Goal: Task Accomplishment & Management: Use online tool/utility

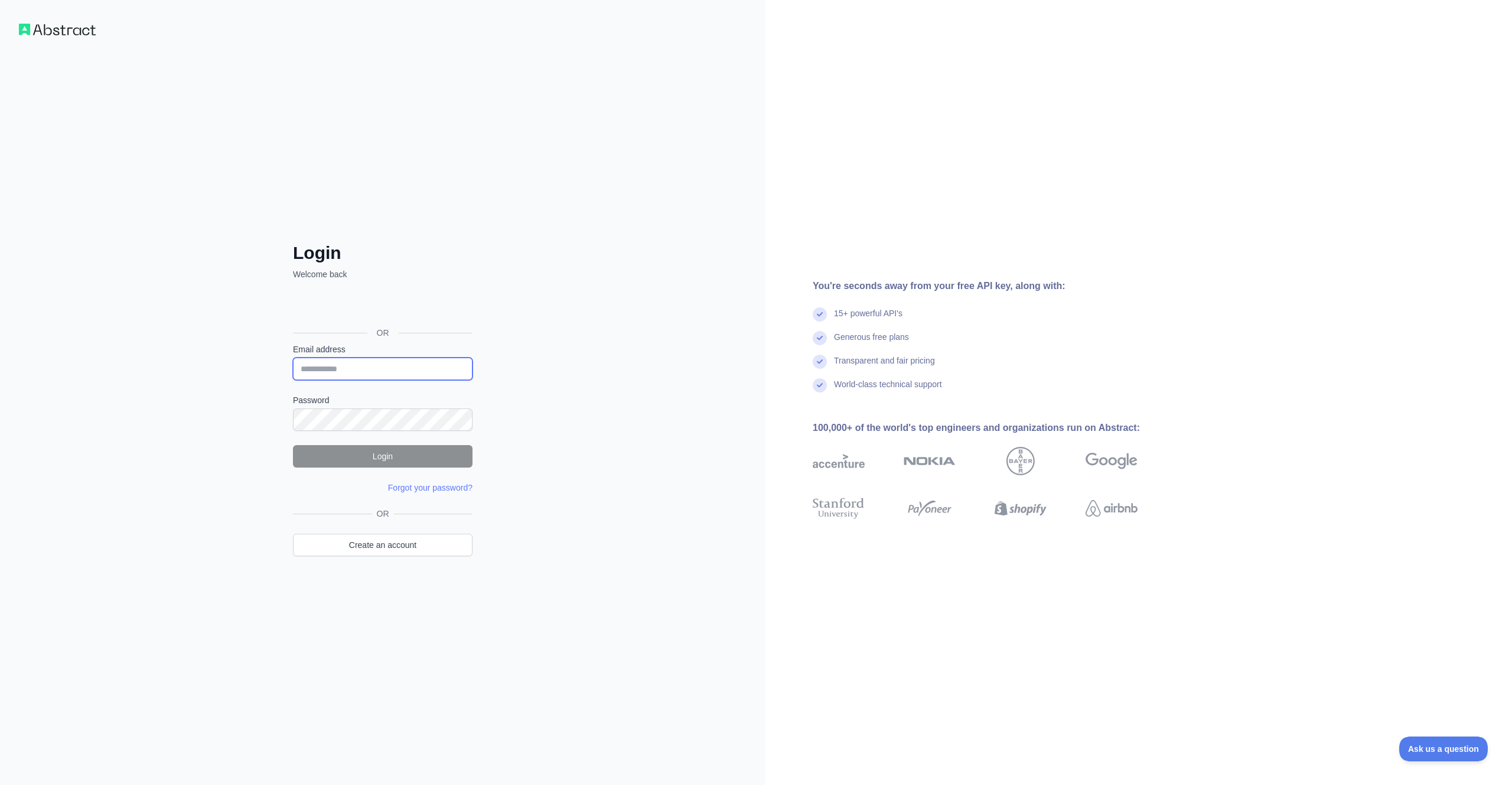
click at [395, 368] on input "Email address" at bounding box center [382, 368] width 179 height 23
drag, startPoint x: 857, startPoint y: 227, endPoint x: 899, endPoint y: 203, distance: 48.4
click at [857, 227] on div "You're seconds away from your free API key, along with: 15+ powerful API's Gene…" at bounding box center [1139, 392] width 747 height 785
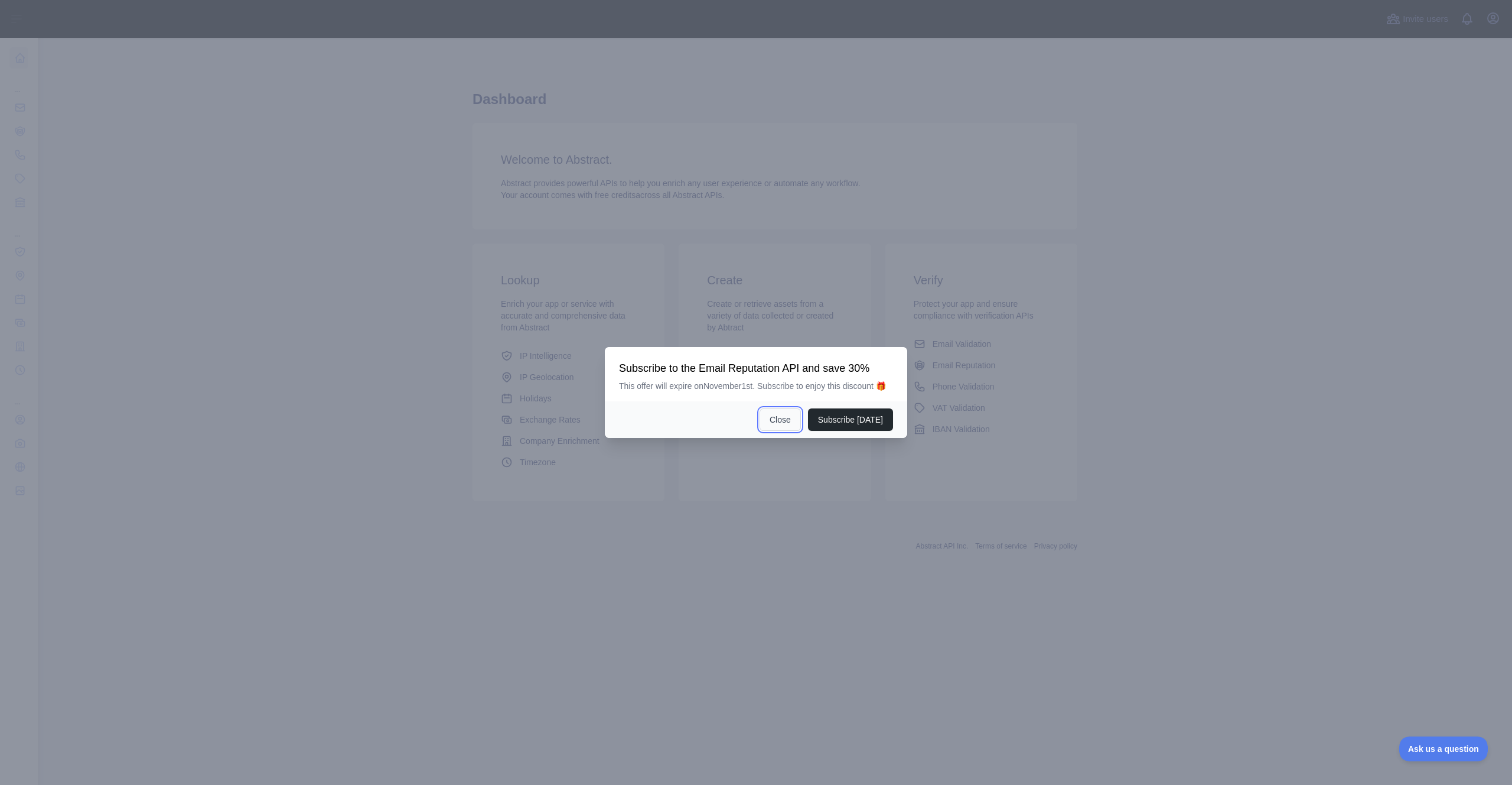
click at [793, 425] on button "Close" at bounding box center [780, 419] width 41 height 23
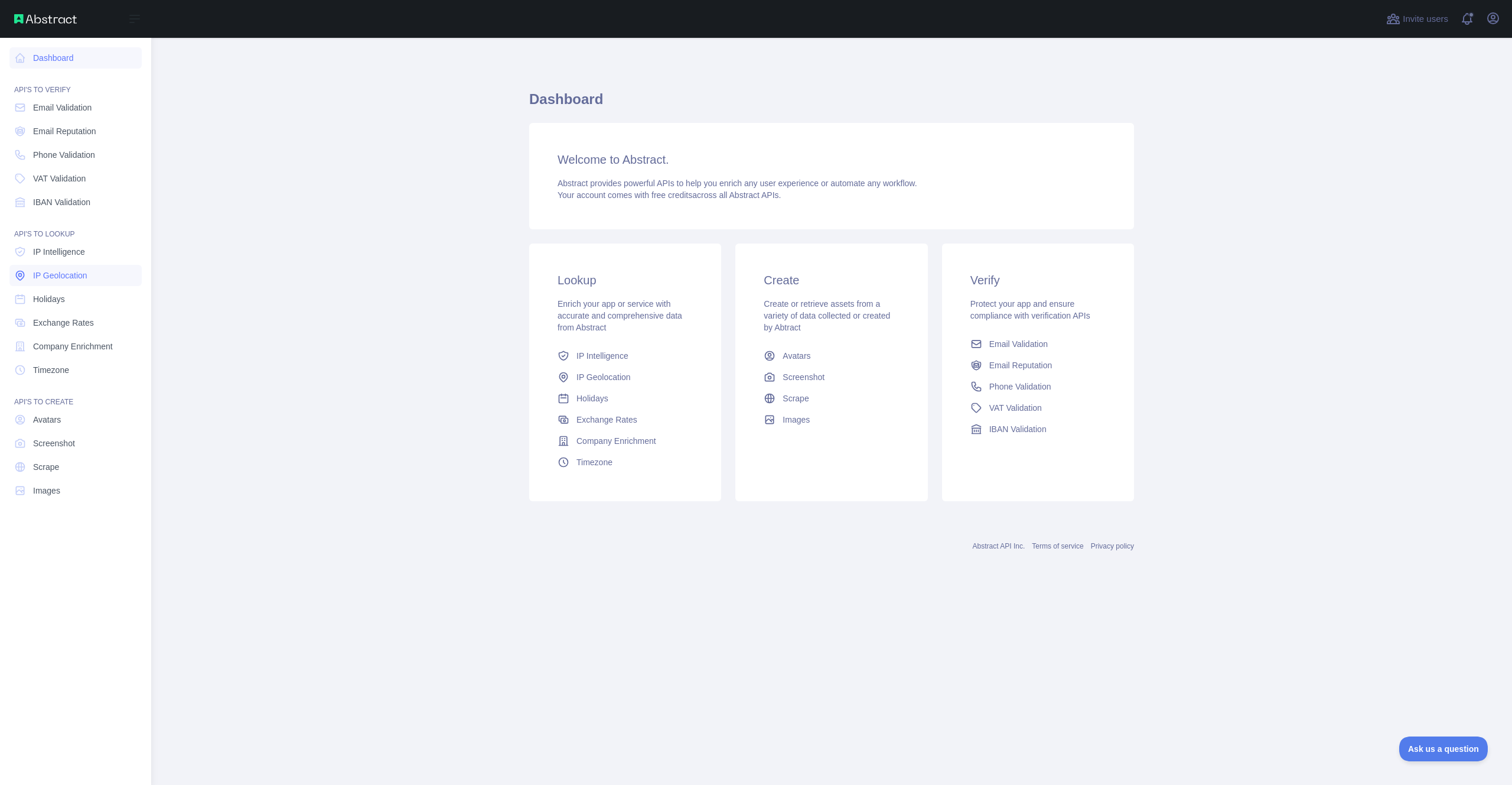
click at [84, 281] on span "IP Geolocation" at bounding box center [60, 275] width 55 height 12
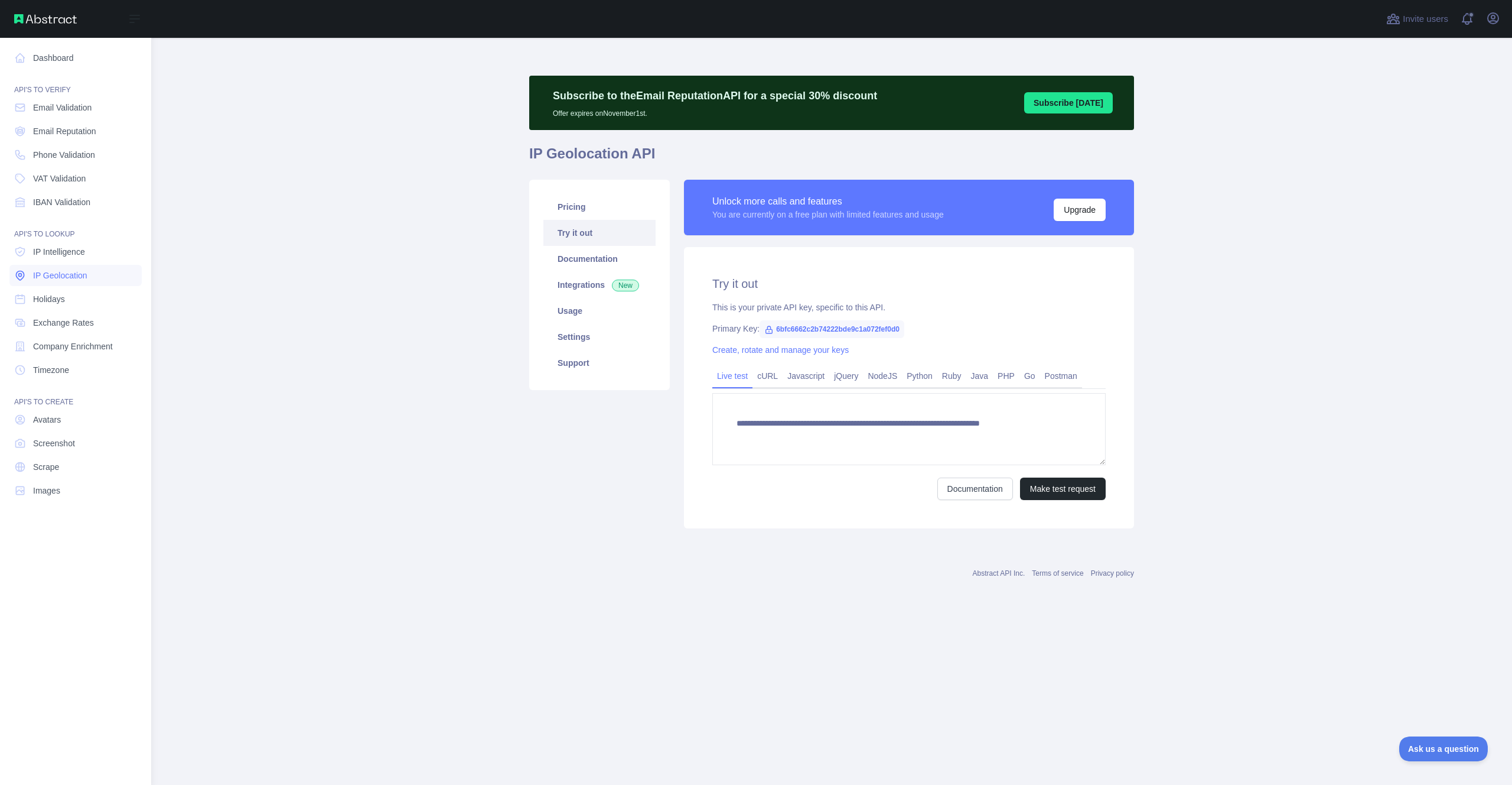
type textarea "**********"
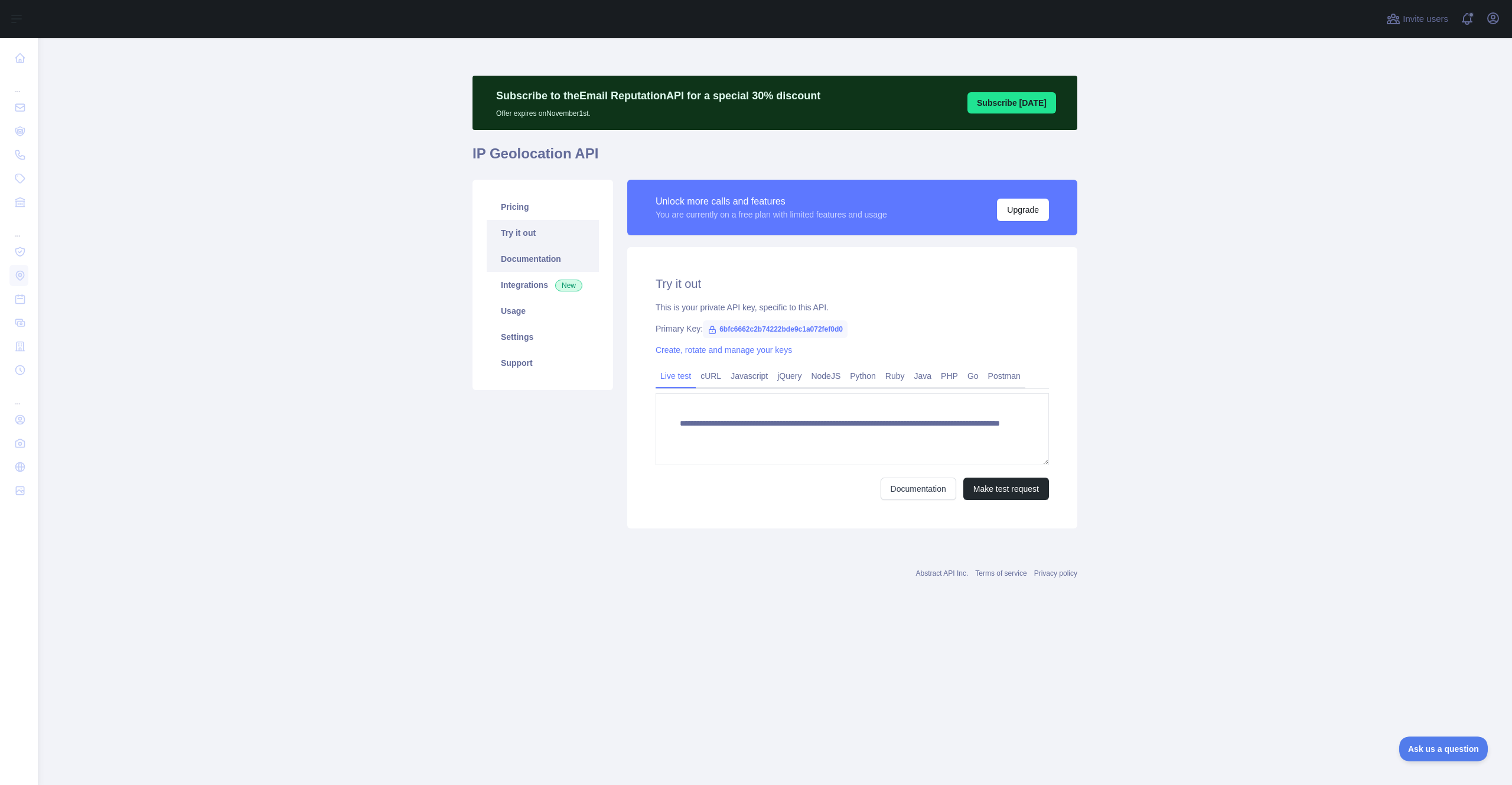
click at [535, 264] on link "Documentation" at bounding box center [542, 258] width 112 height 26
click at [527, 289] on link "Integrations New" at bounding box center [542, 285] width 112 height 26
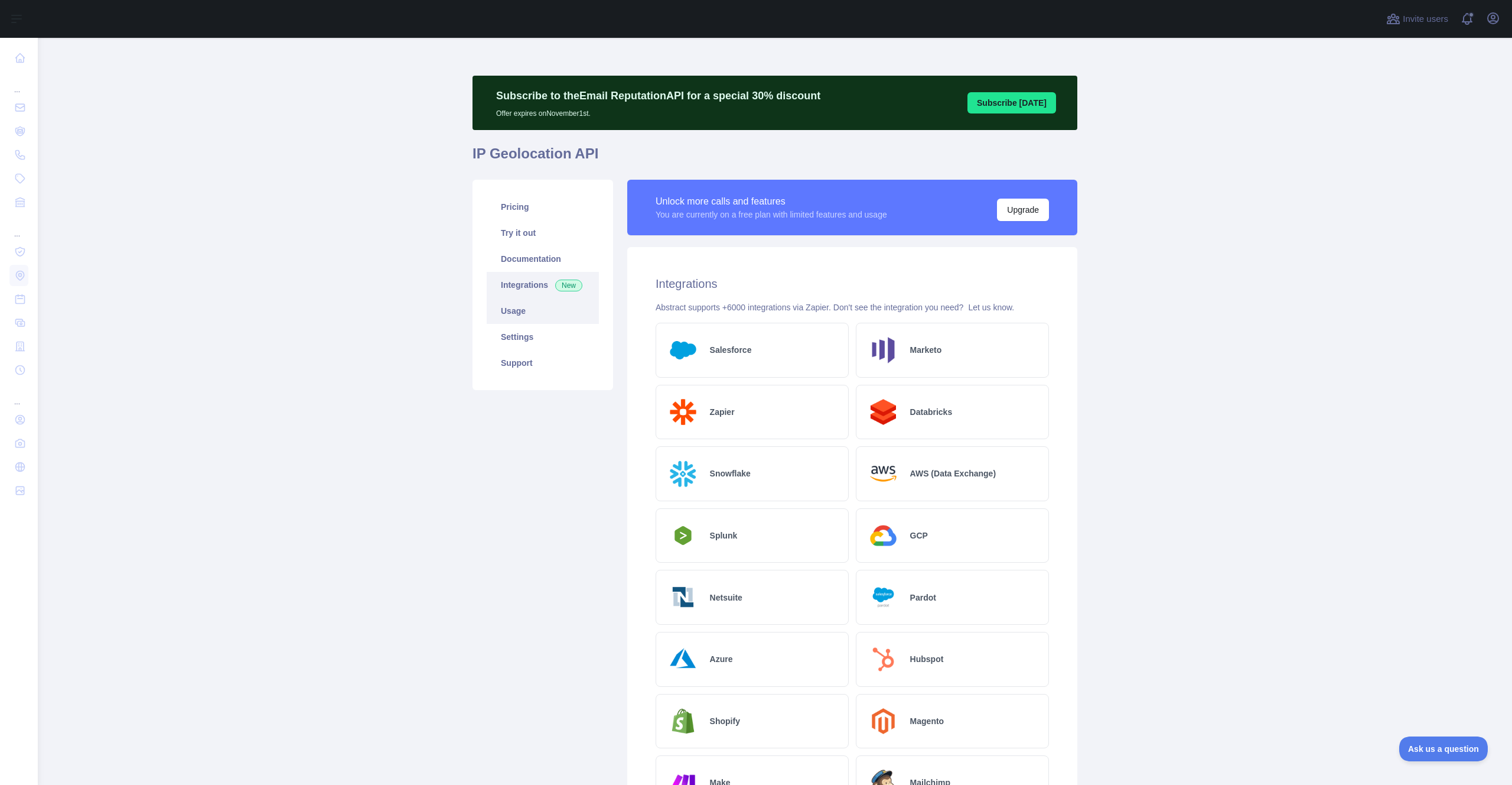
click at [520, 312] on link "Usage" at bounding box center [542, 311] width 112 height 26
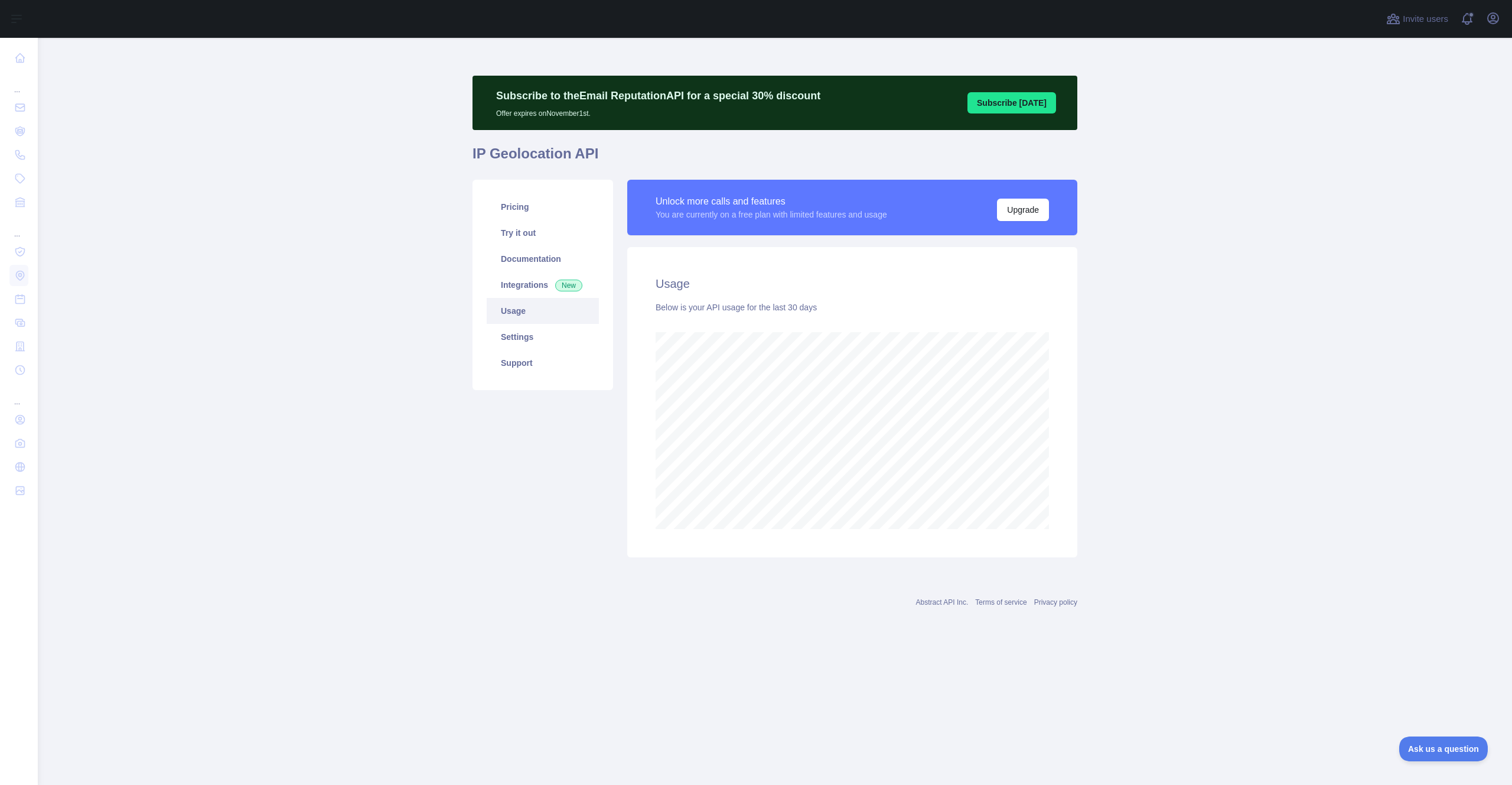
scroll to position [747, 1474]
click at [524, 332] on link "Settings" at bounding box center [542, 337] width 112 height 26
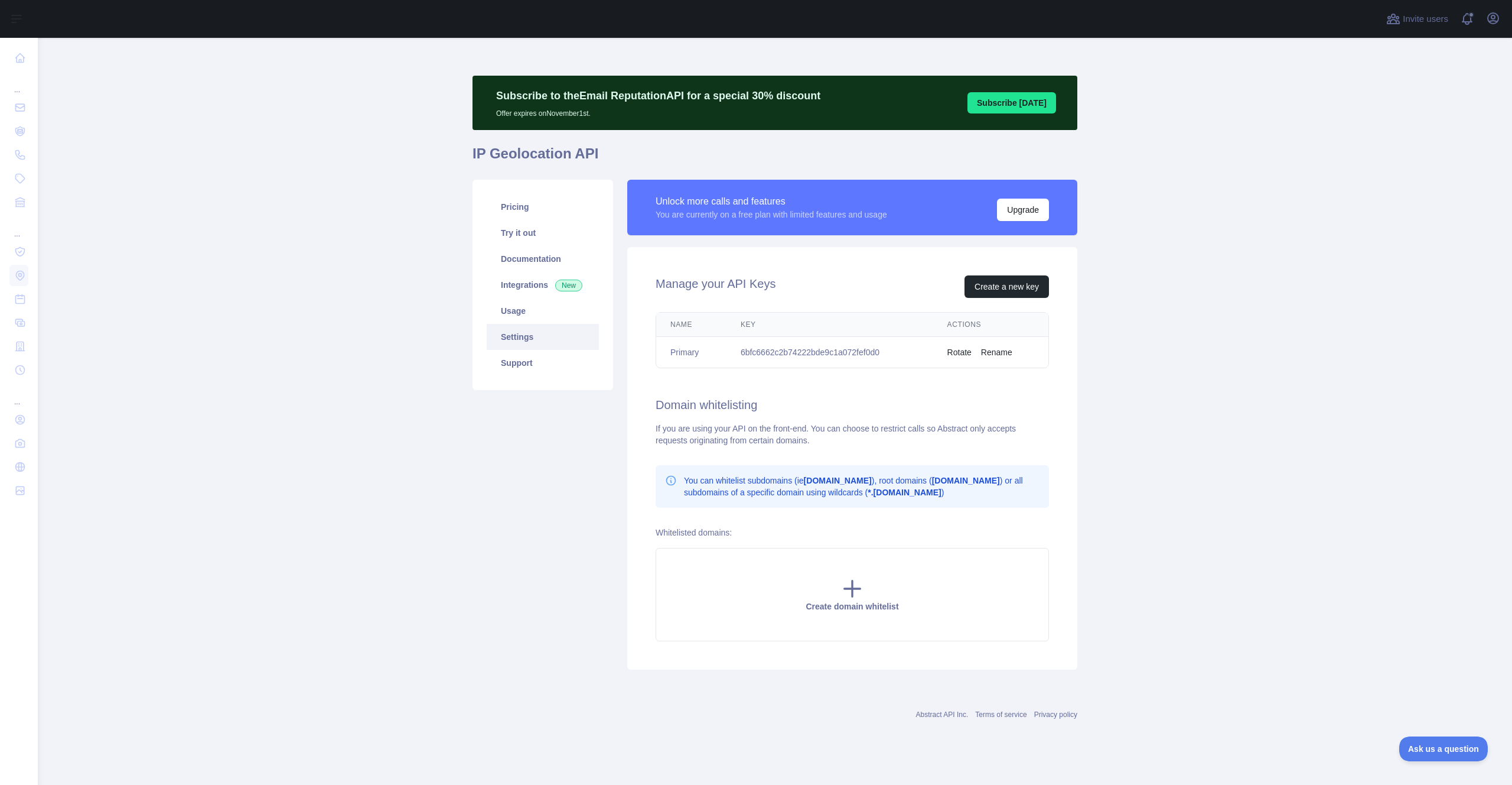
click at [321, 306] on main "Subscribe to the Email Reputation API for a special 30 % discount Offer expires…" at bounding box center [775, 411] width 1474 height 747
click at [1494, 29] on div "Invite users View notifications Open user menu" at bounding box center [1443, 19] width 119 height 38
click at [1495, 26] on button "Open user menu" at bounding box center [1493, 18] width 19 height 19
click at [1437, 149] on button "Sign out" at bounding box center [1437, 154] width 132 height 21
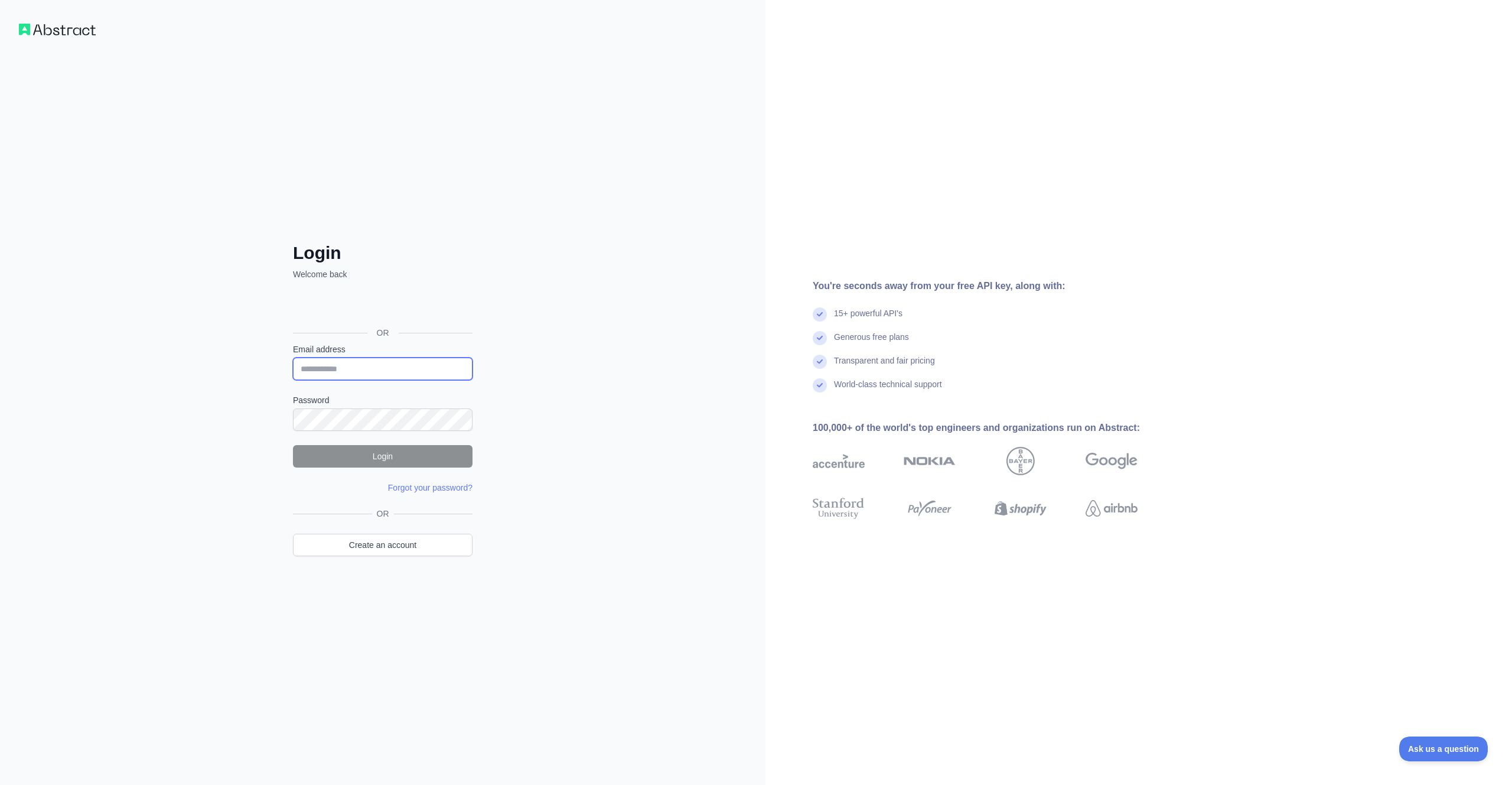
click at [320, 366] on input "Email address" at bounding box center [382, 368] width 179 height 23
drag, startPoint x: 779, startPoint y: 303, endPoint x: 1015, endPoint y: 145, distance: 284.0
click at [785, 302] on div "You're seconds away from your free API key, along with: 15+ powerful API's Gene…" at bounding box center [979, 392] width 429 height 227
click at [326, 365] on input "Email address" at bounding box center [382, 368] width 179 height 23
type input "**********"
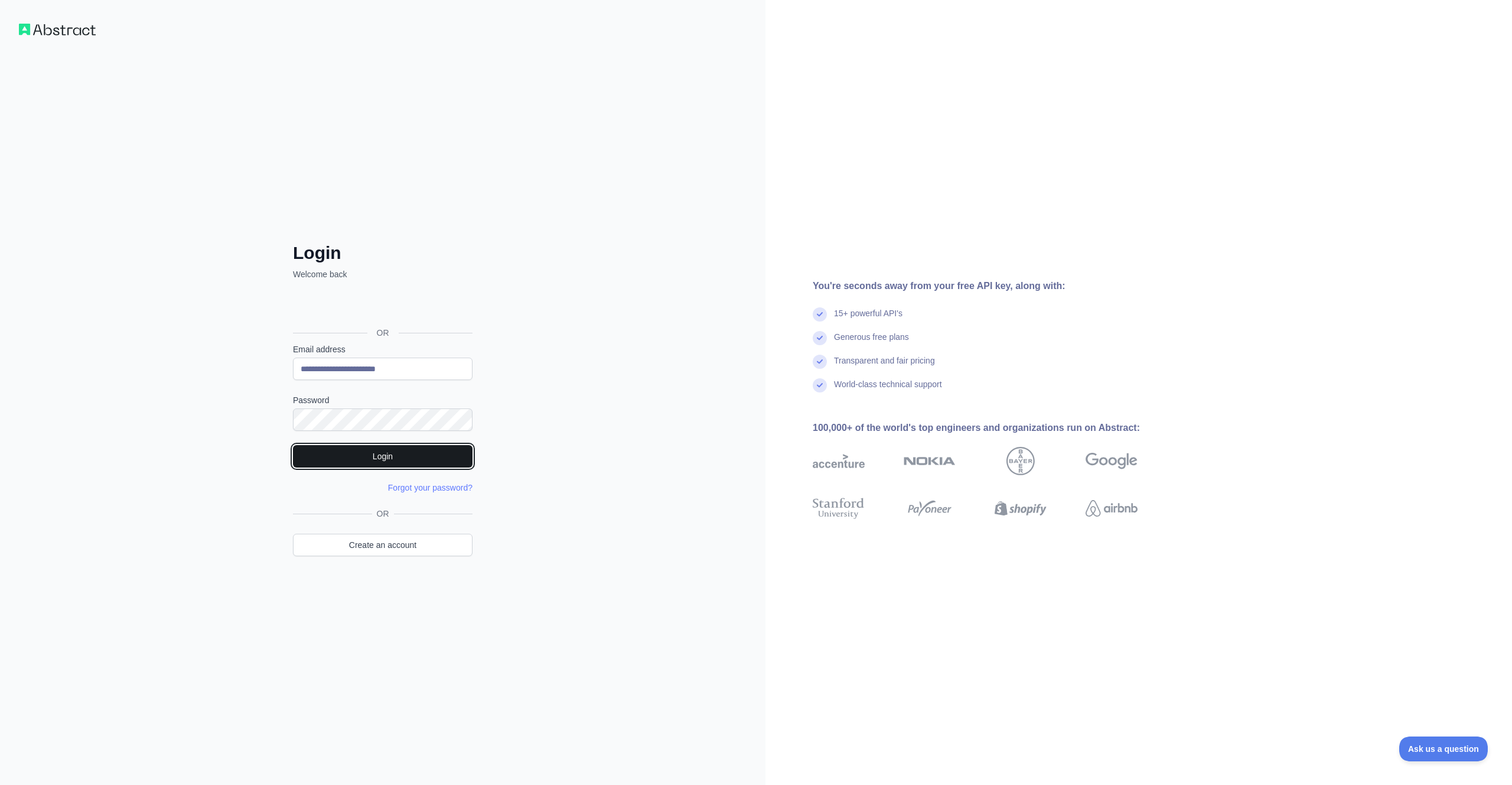
click at [411, 460] on button "Login" at bounding box center [382, 456] width 179 height 23
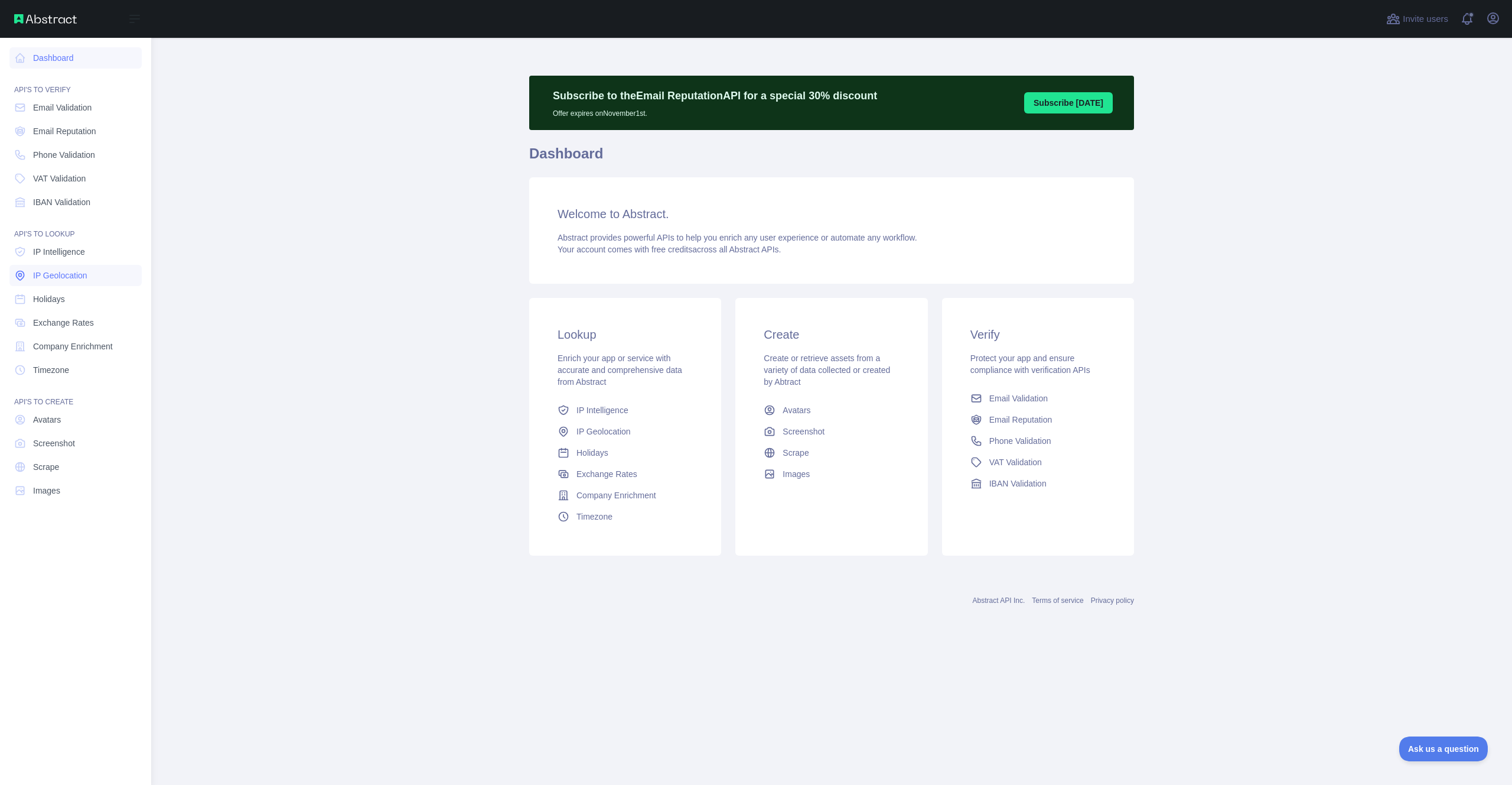
click at [31, 276] on link "IP Geolocation" at bounding box center [76, 275] width 132 height 21
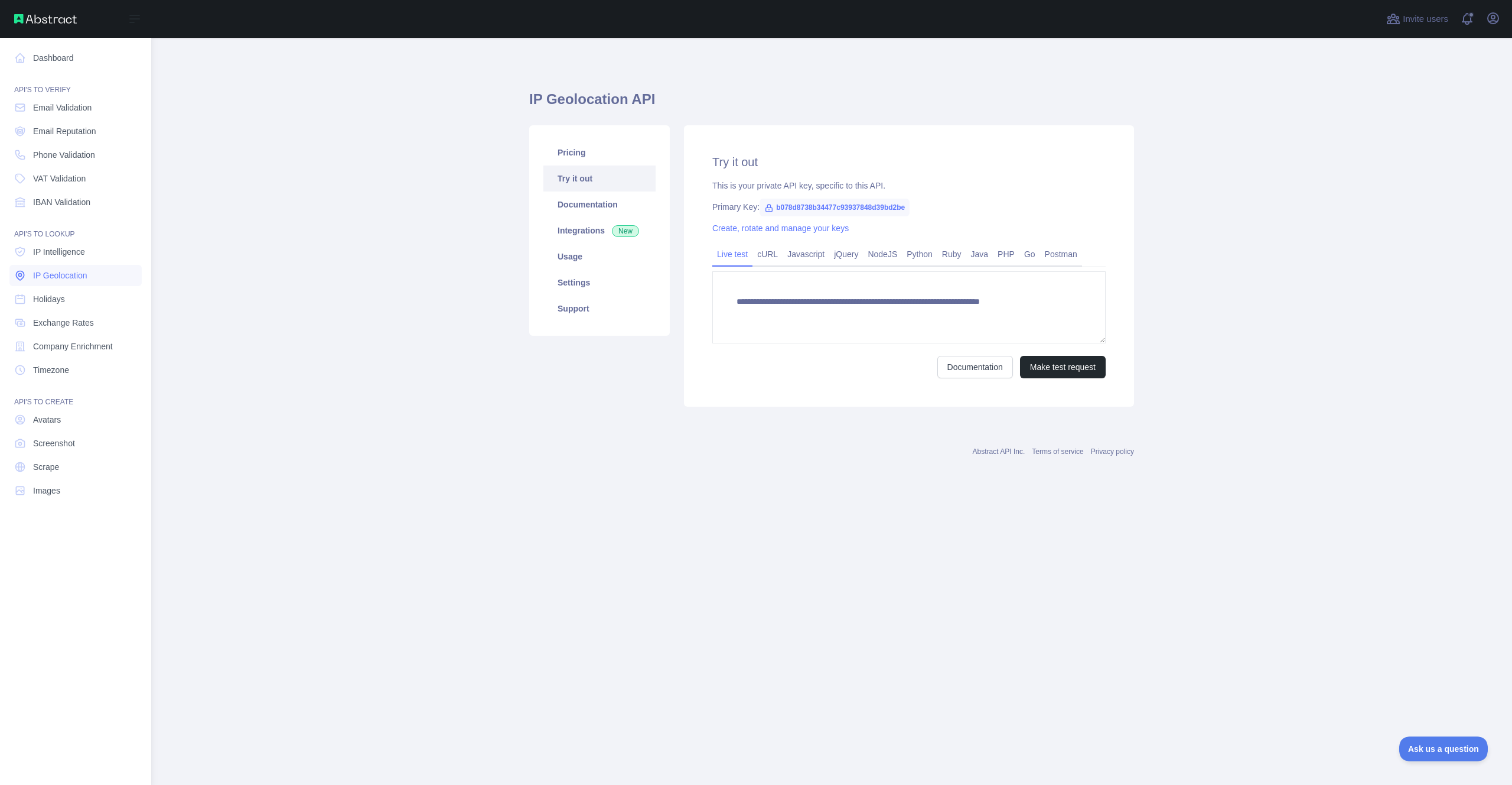
type textarea "**********"
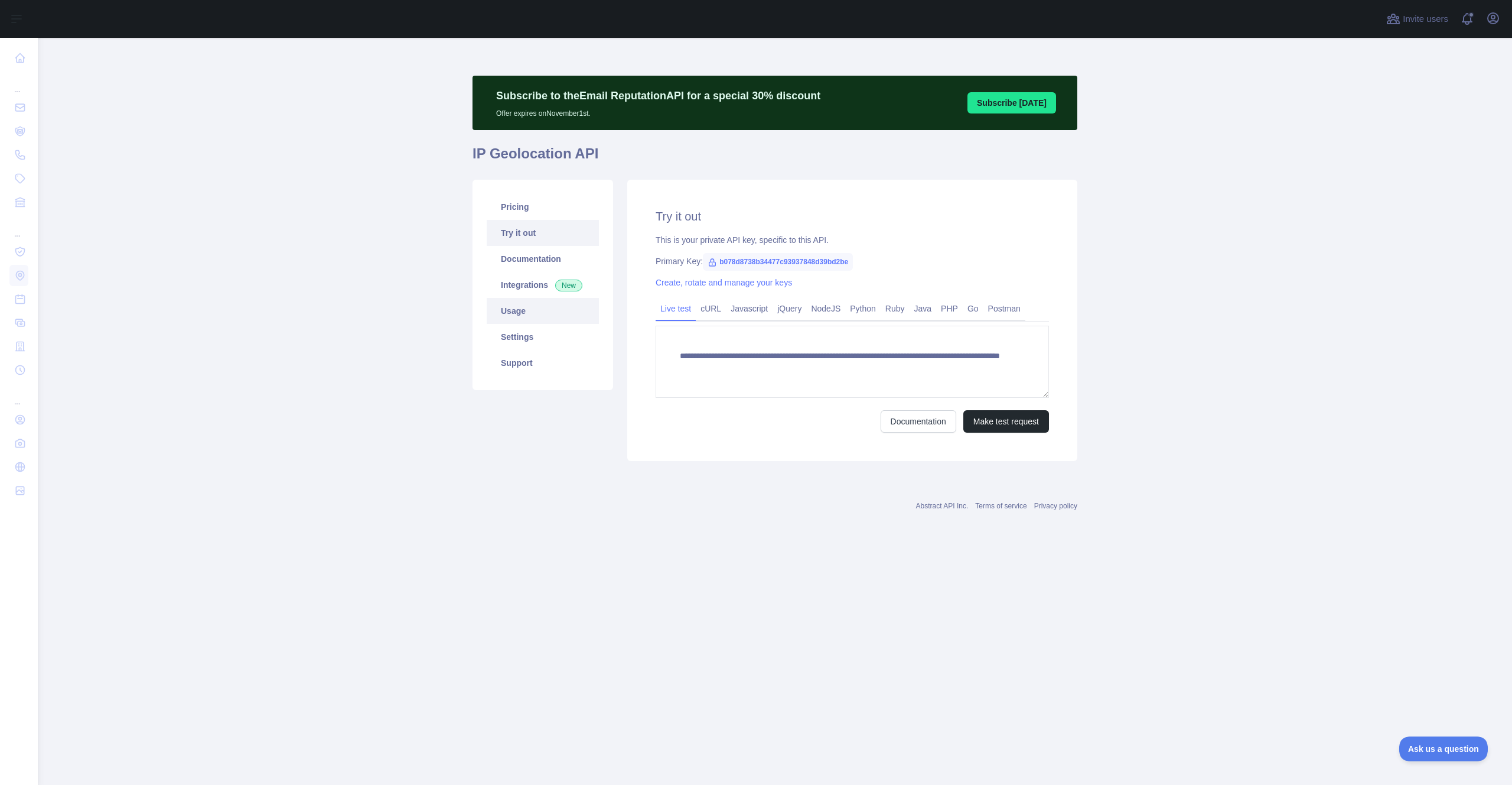
click at [530, 308] on link "Usage" at bounding box center [542, 311] width 112 height 26
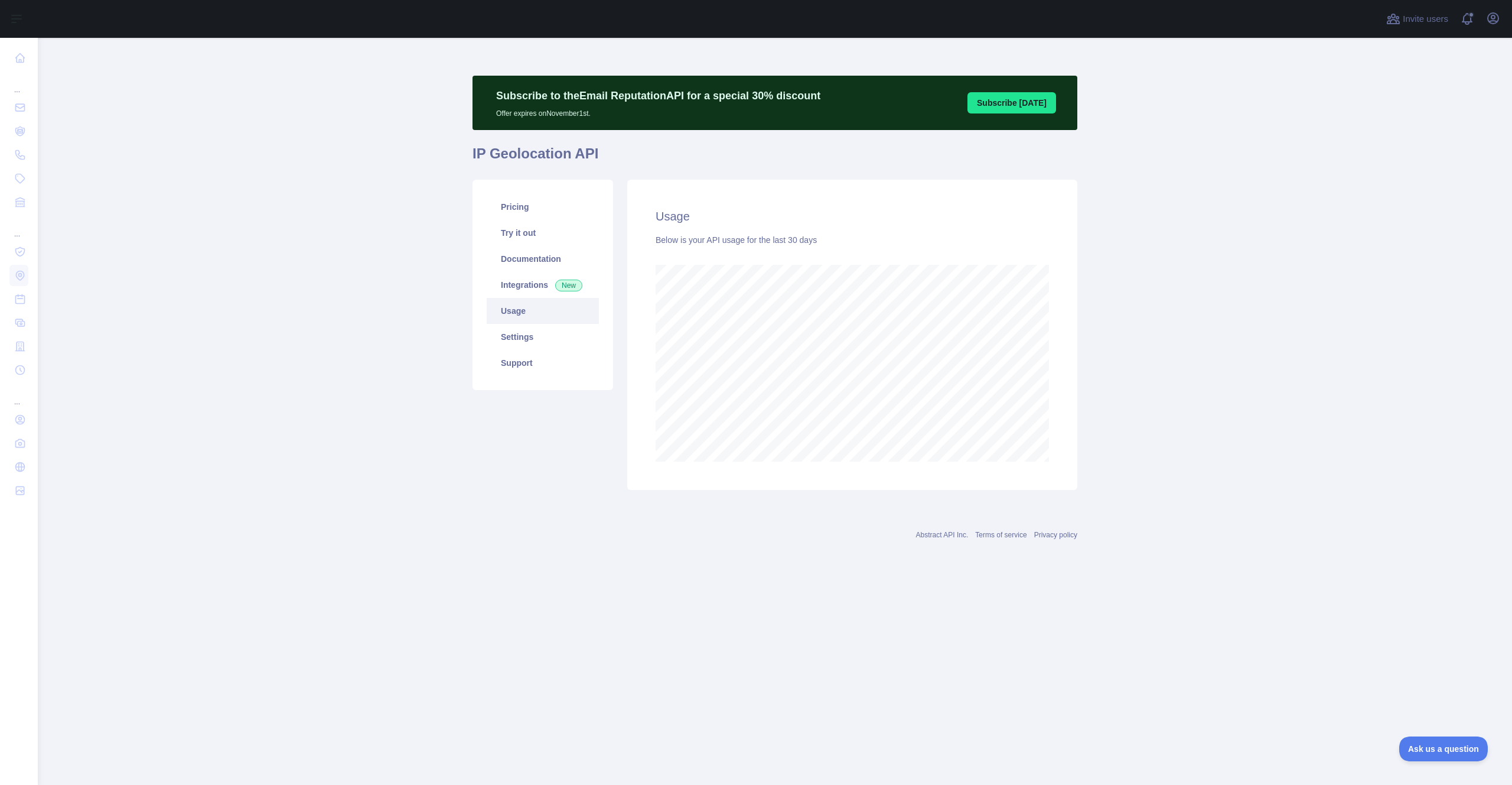
scroll to position [747, 1474]
click at [518, 214] on link "Pricing" at bounding box center [542, 206] width 112 height 26
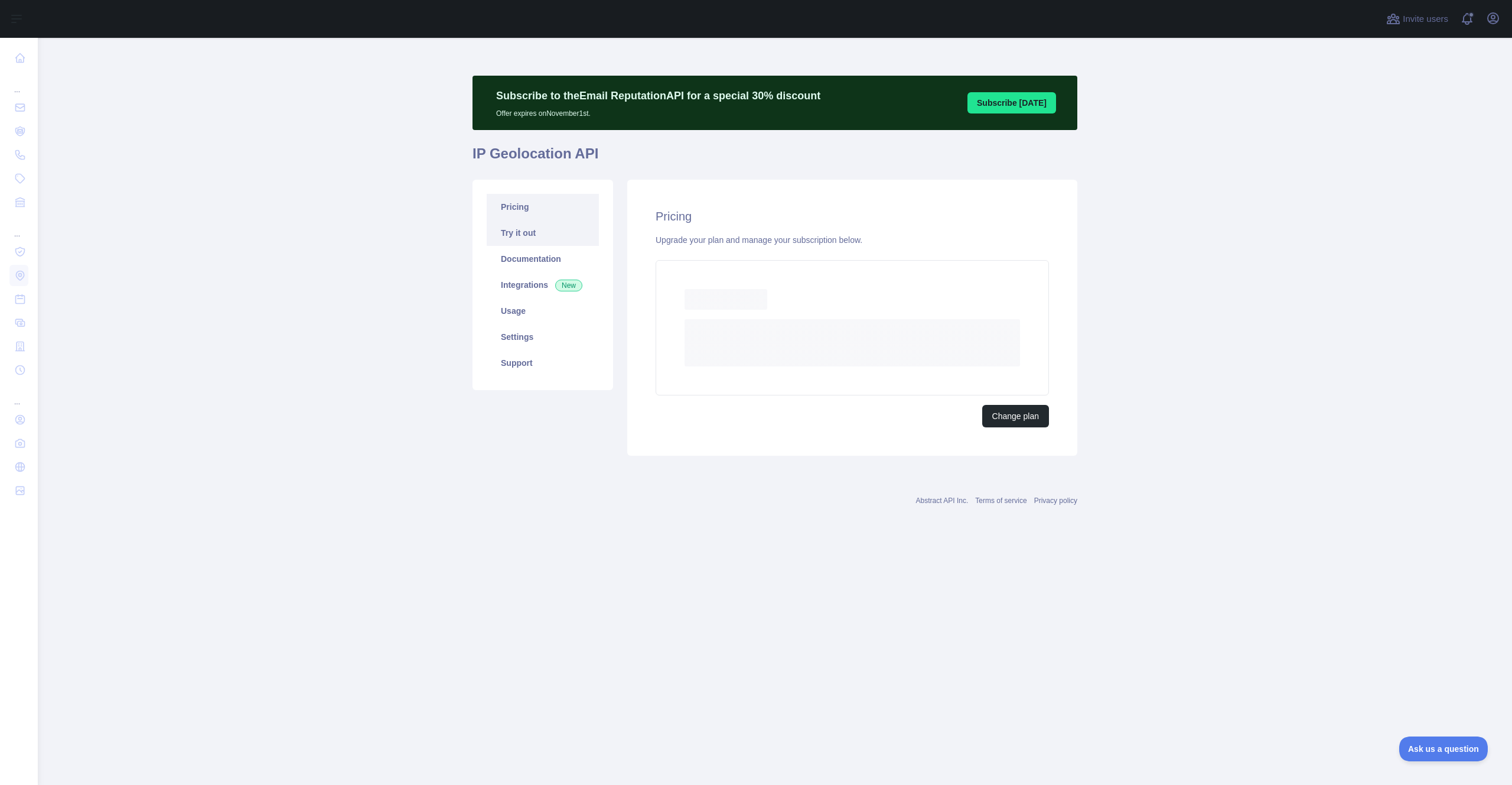
click at [518, 224] on link "Try it out" at bounding box center [542, 233] width 112 height 26
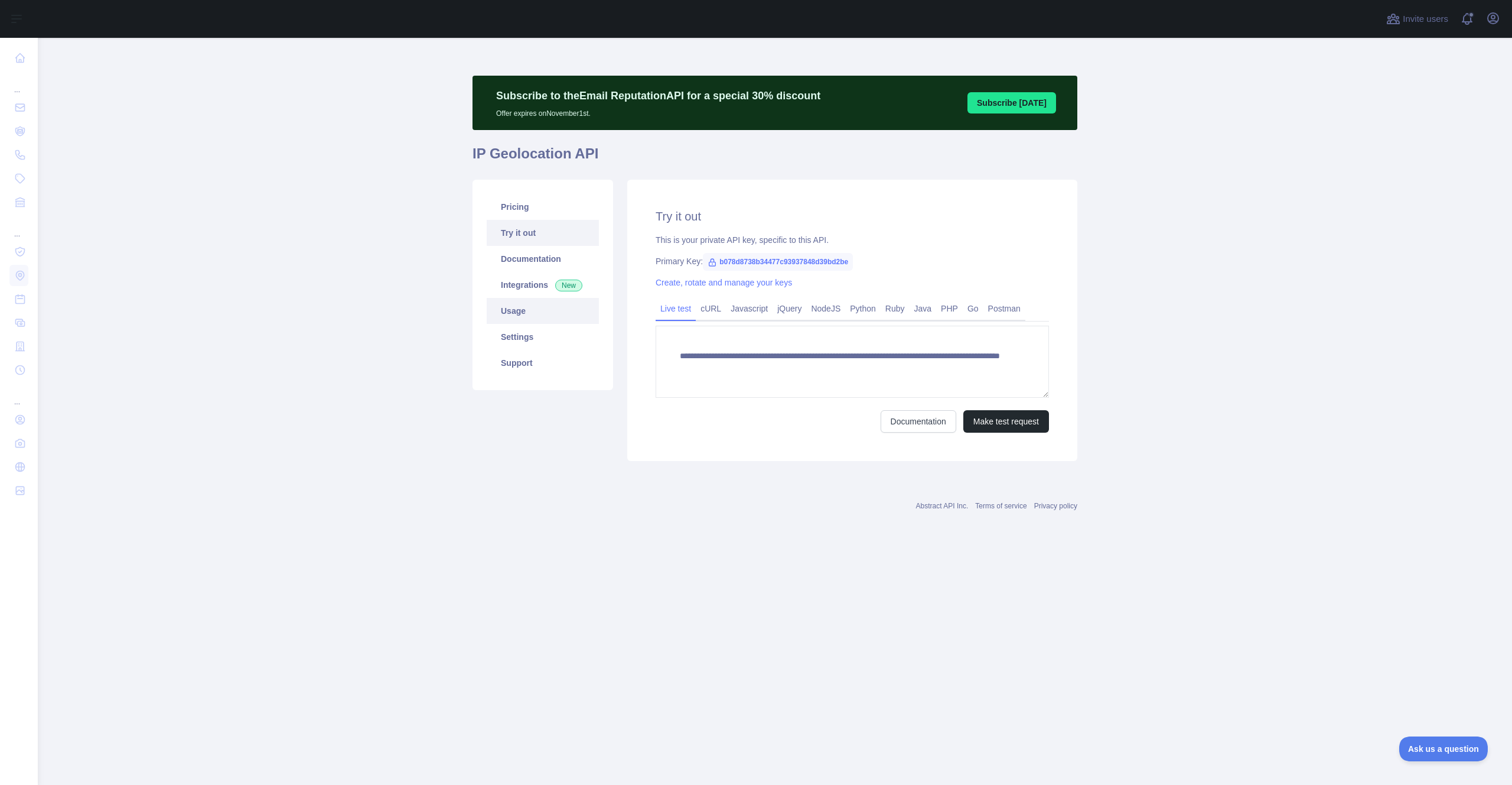
click at [517, 307] on link "Usage" at bounding box center [542, 311] width 112 height 26
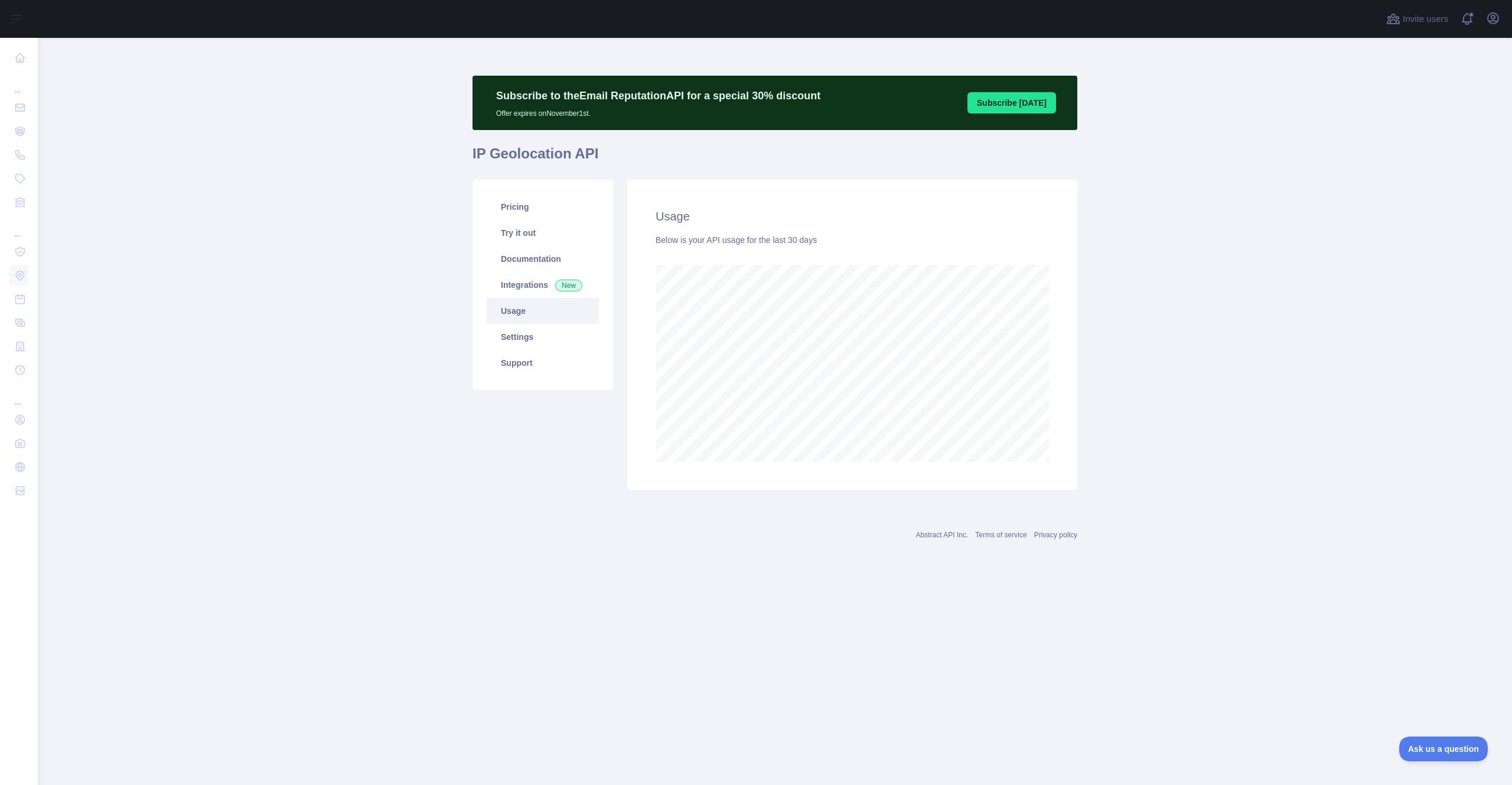
scroll to position [747, 1474]
click at [524, 329] on link "Settings" at bounding box center [542, 337] width 112 height 26
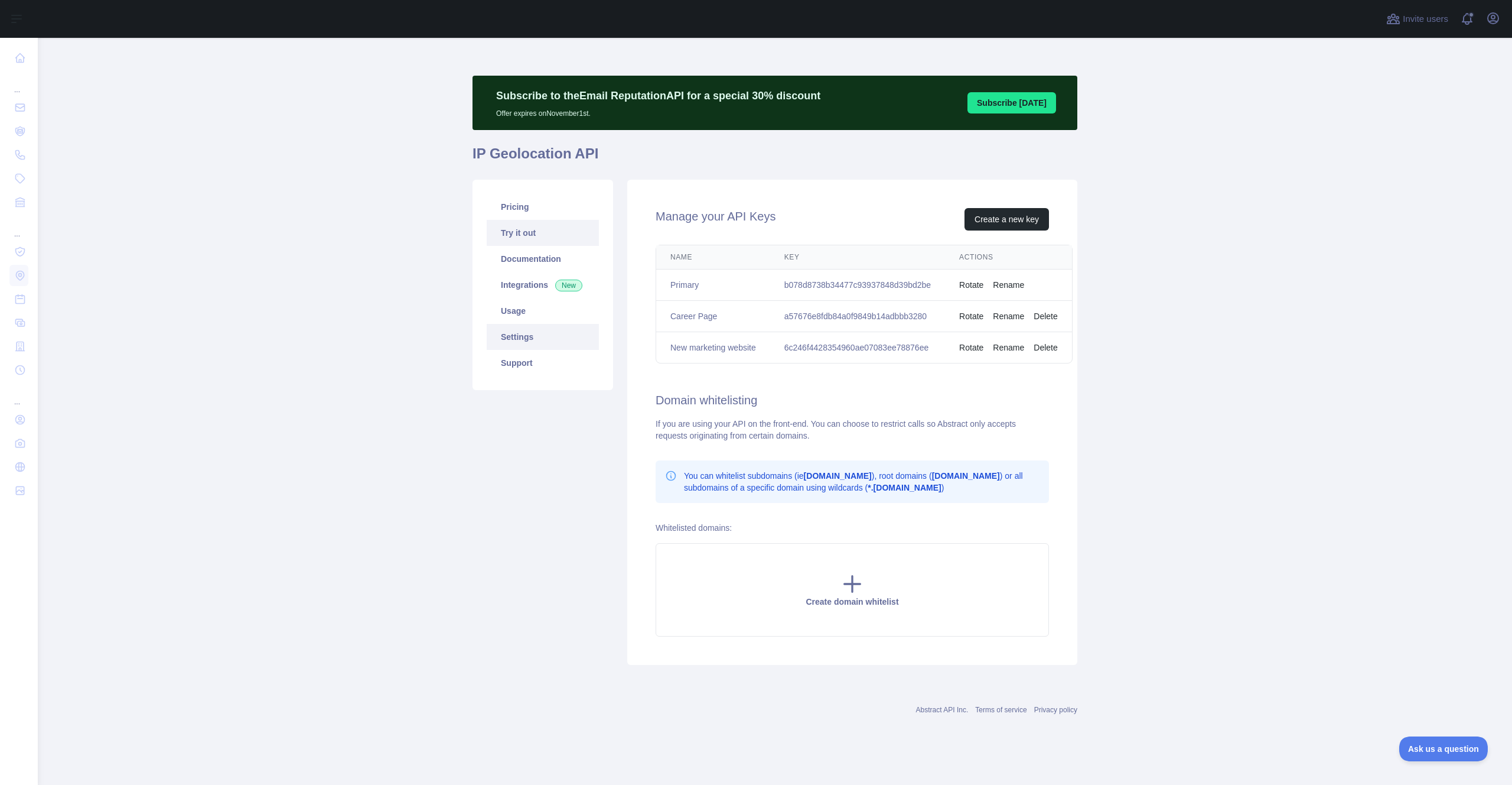
click at [540, 237] on link "Try it out" at bounding box center [542, 233] width 112 height 26
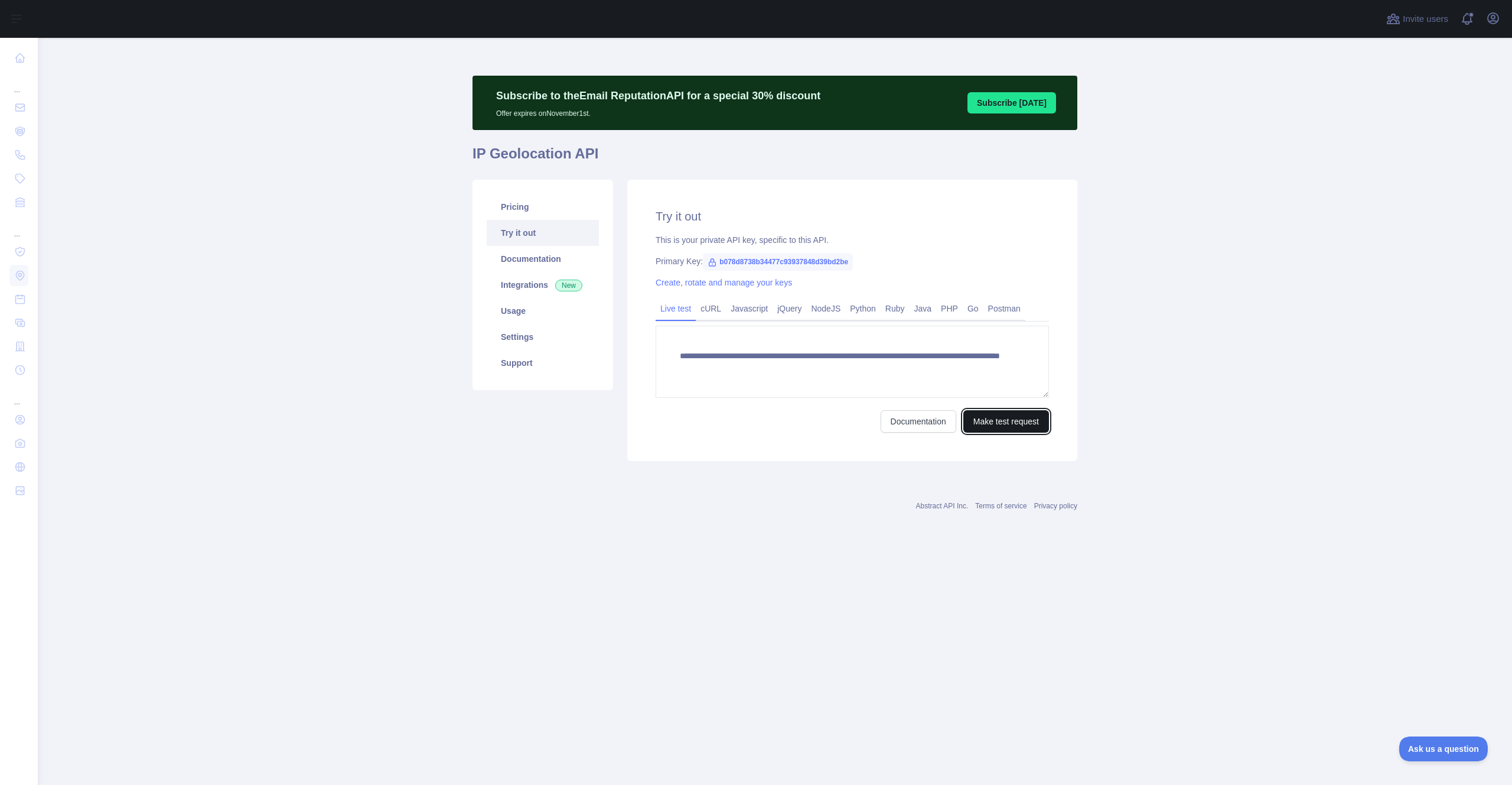
click at [976, 416] on button "Make test request" at bounding box center [1006, 421] width 85 height 23
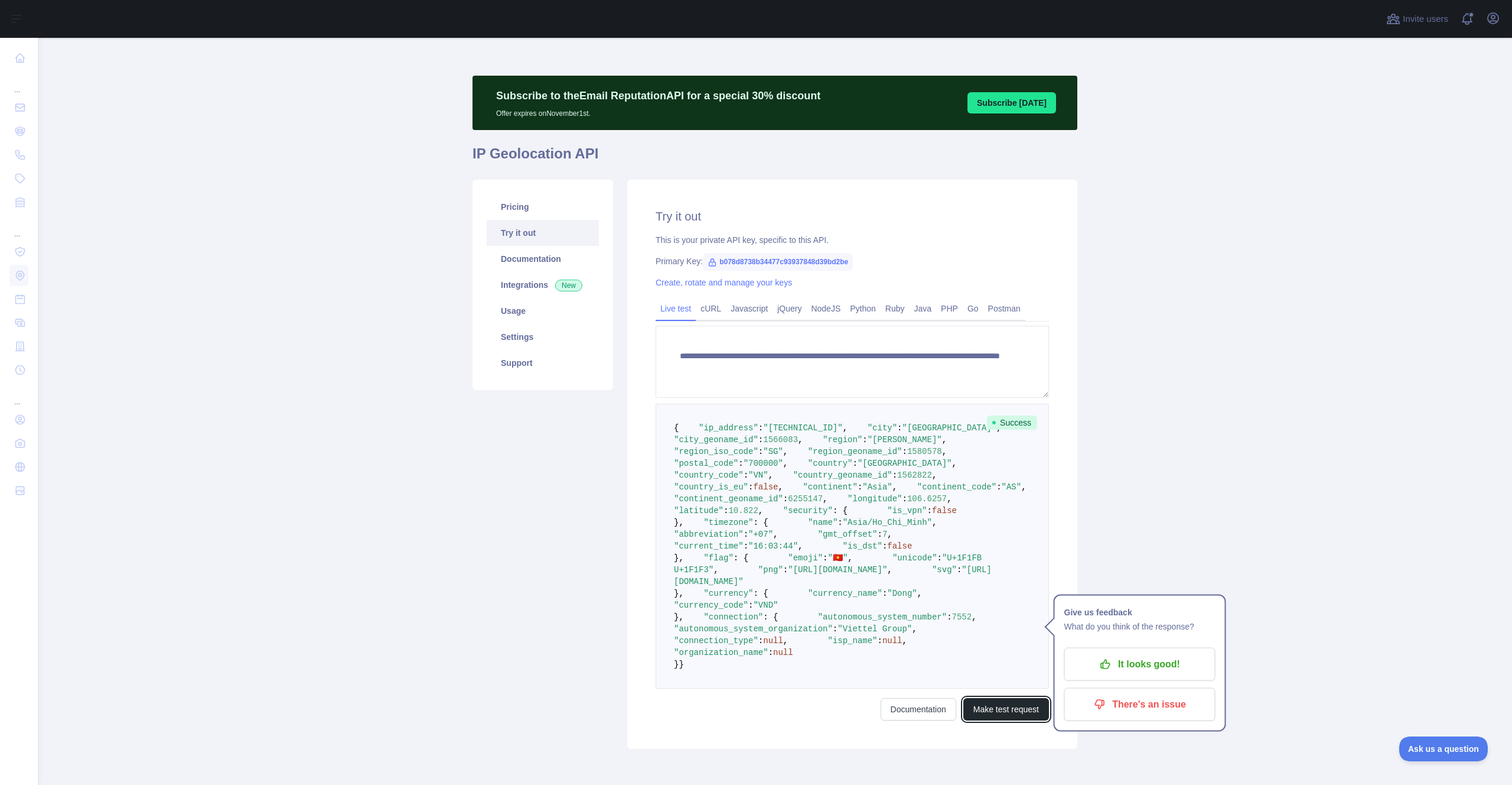
scroll to position [7, 0]
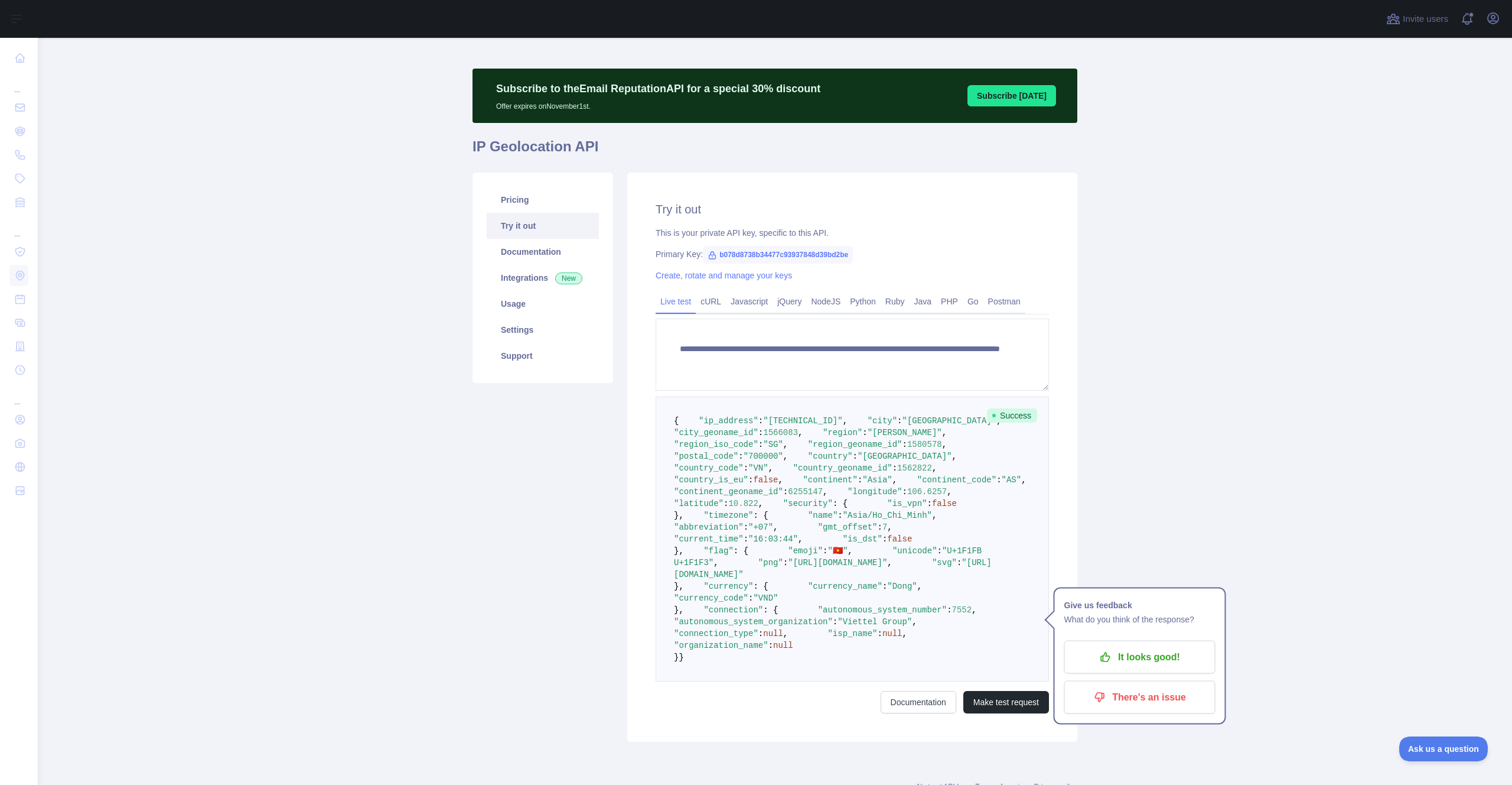
click at [582, 480] on div "Pricing Try it out Documentation Integrations New Usage Settings Support" at bounding box center [542, 456] width 155 height 569
click at [520, 303] on link "Usage" at bounding box center [542, 303] width 112 height 26
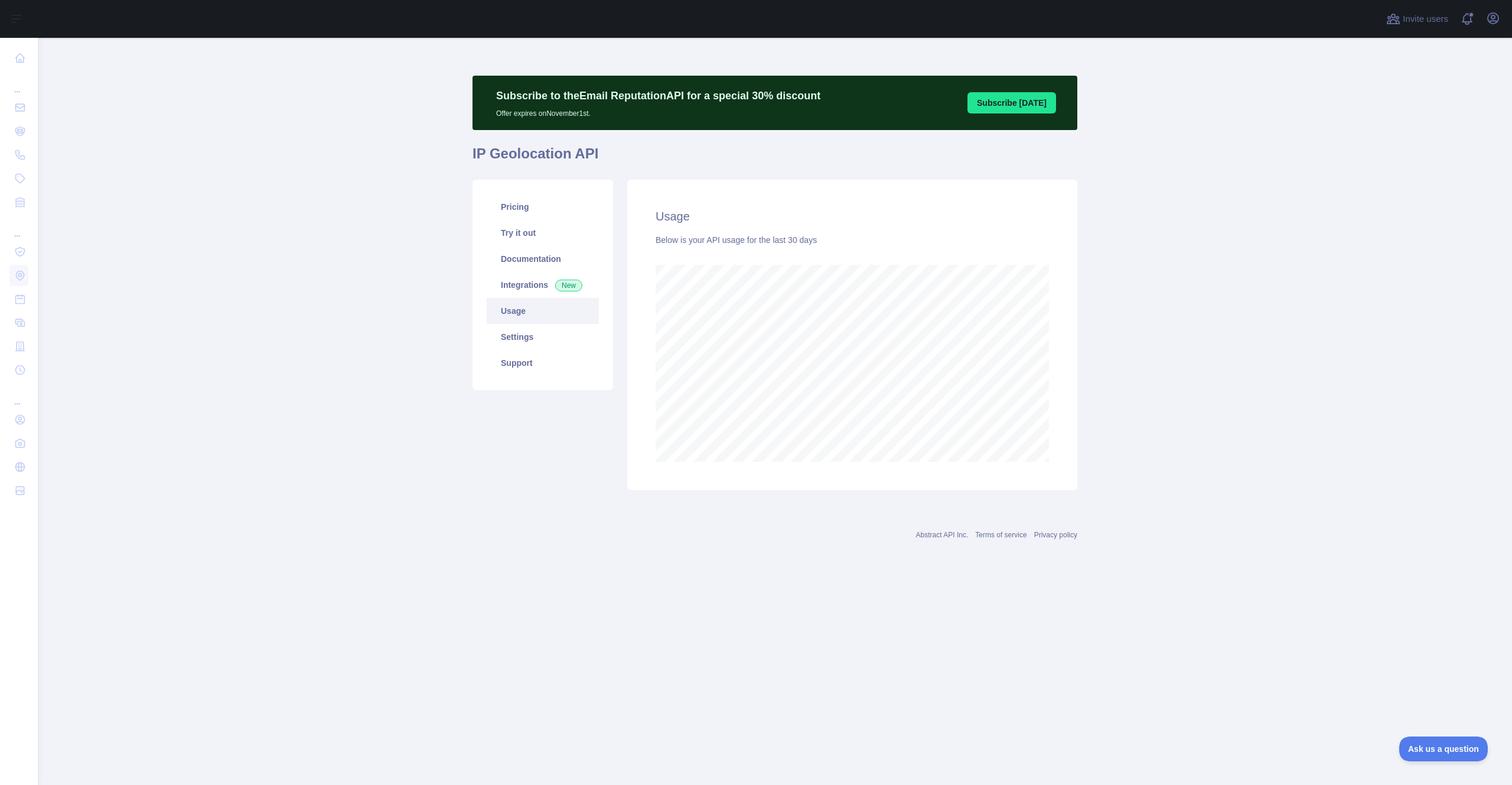
scroll to position [747, 1474]
click at [521, 275] on link "Integrations New" at bounding box center [542, 285] width 112 height 26
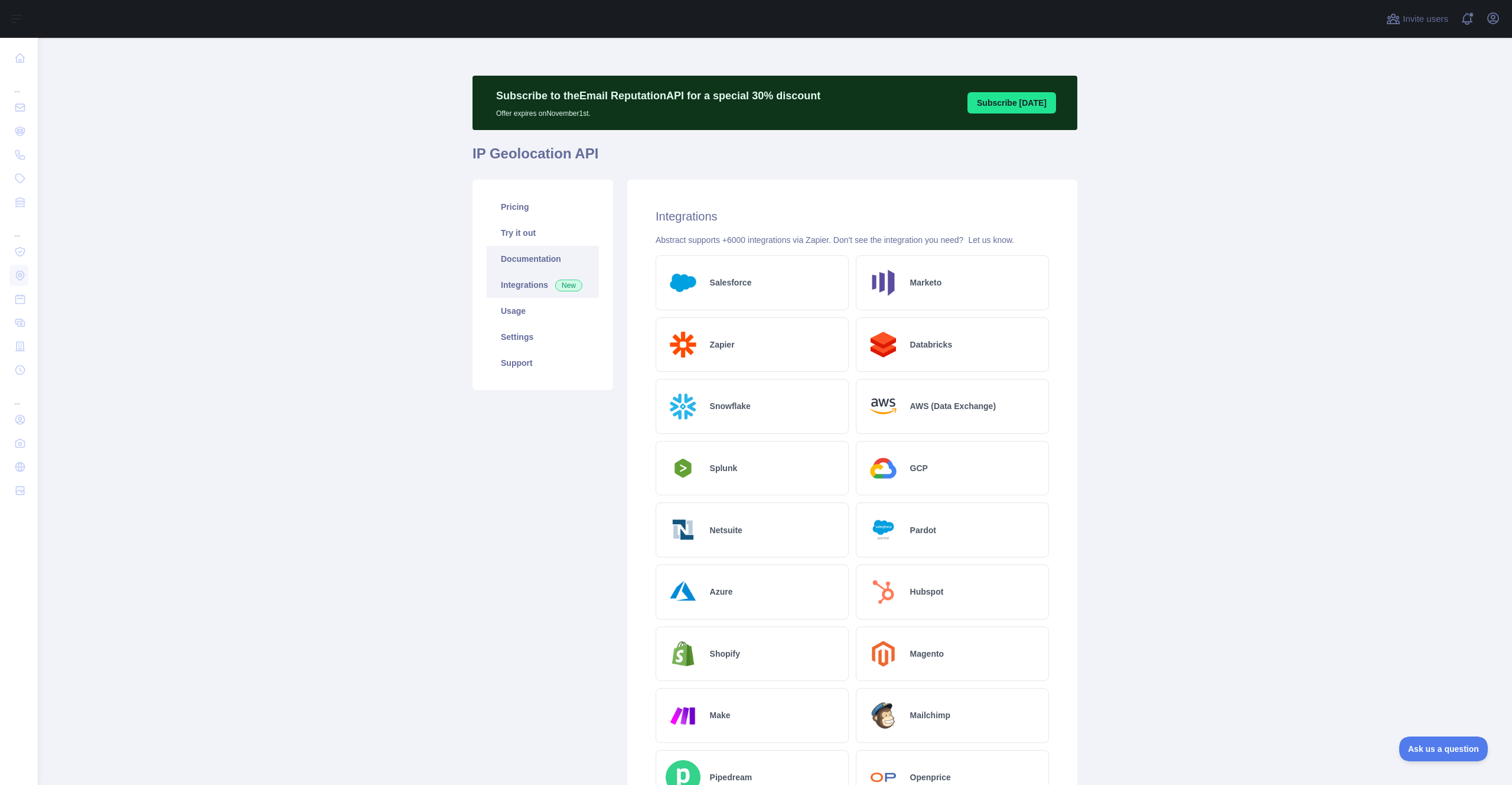
click at [524, 258] on link "Documentation" at bounding box center [542, 258] width 112 height 26
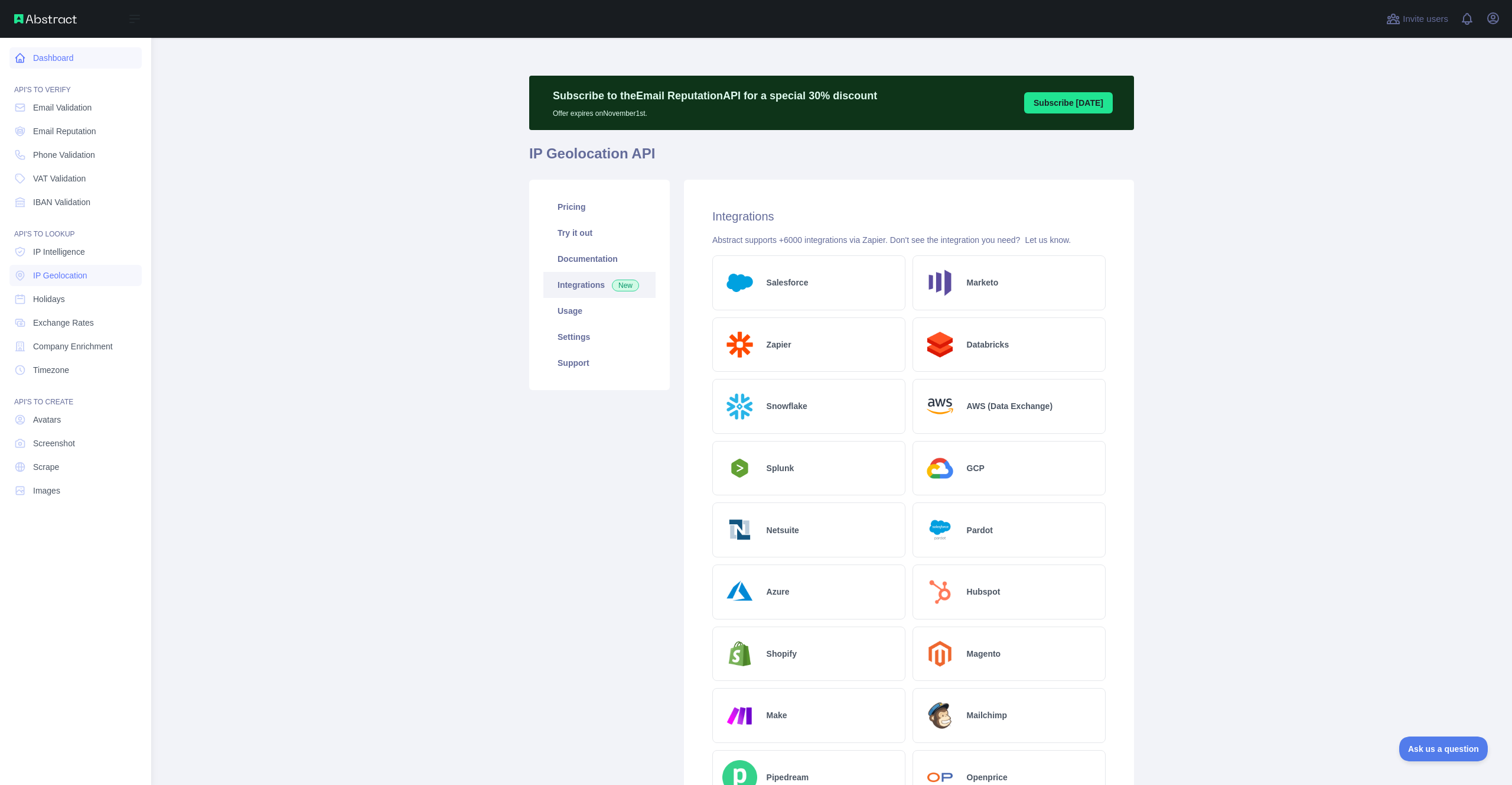
click at [49, 56] on link "Dashboard" at bounding box center [76, 58] width 132 height 21
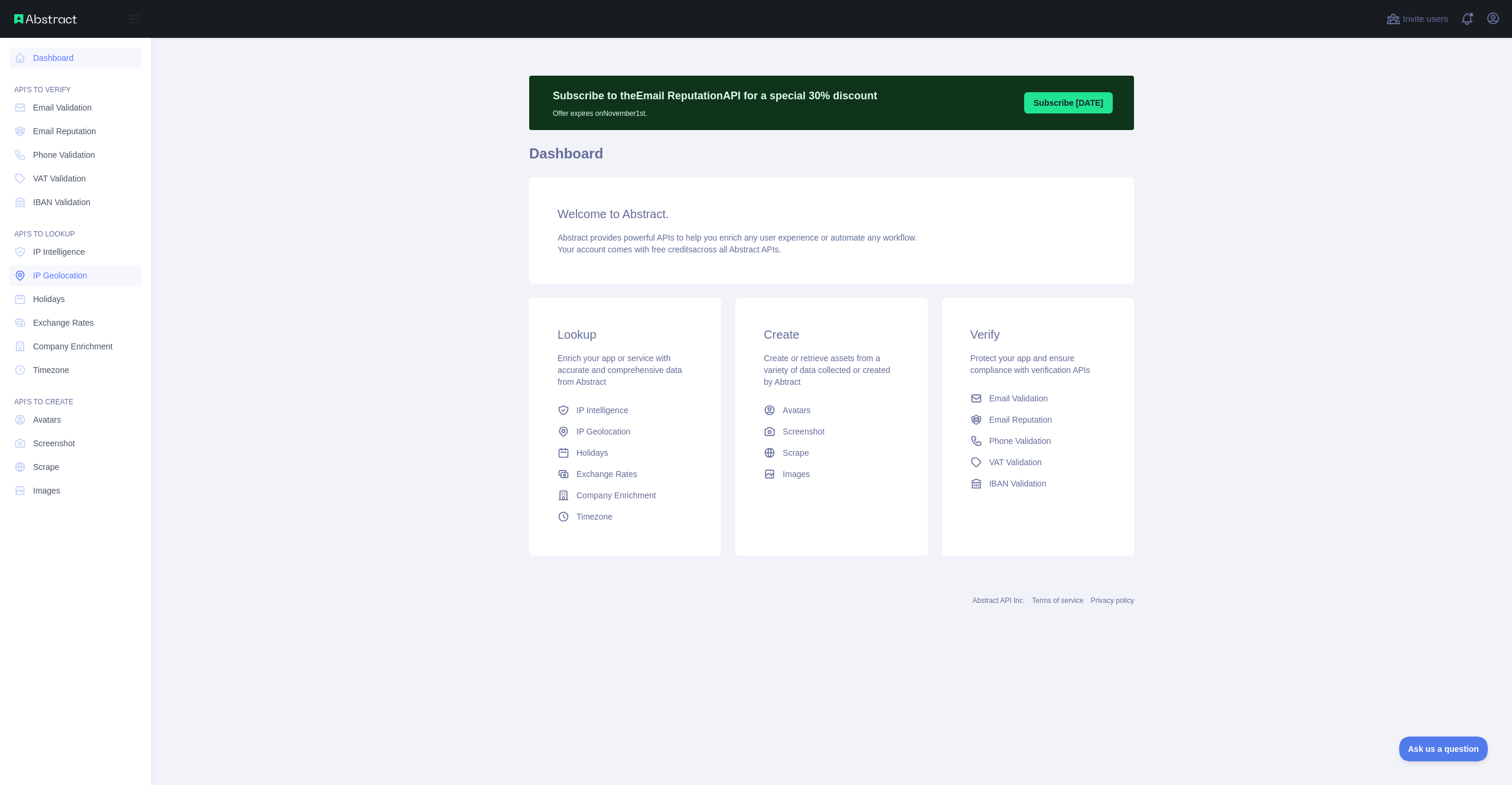
click at [70, 275] on span "IP Geolocation" at bounding box center [60, 275] width 55 height 12
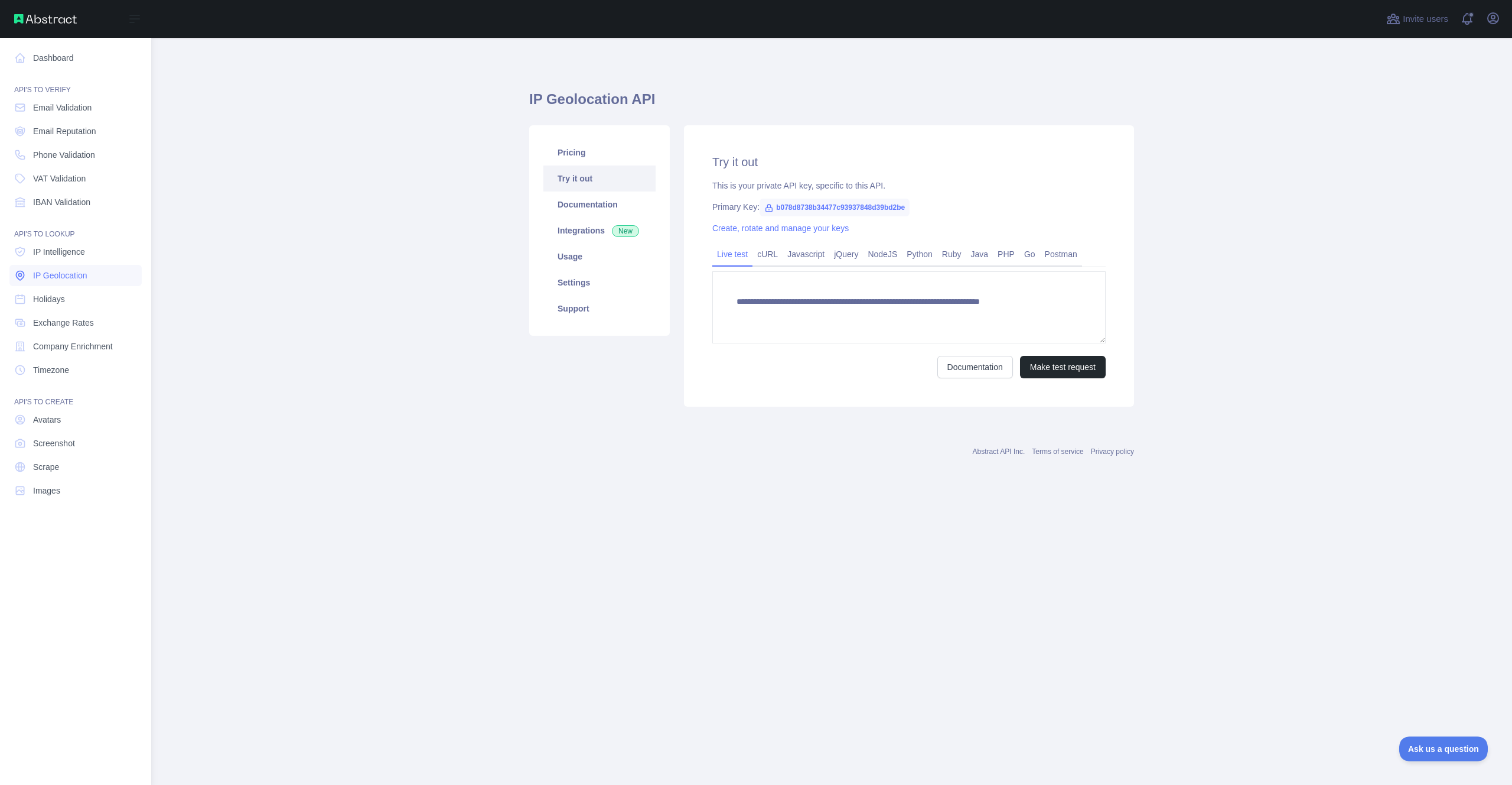
type textarea "**********"
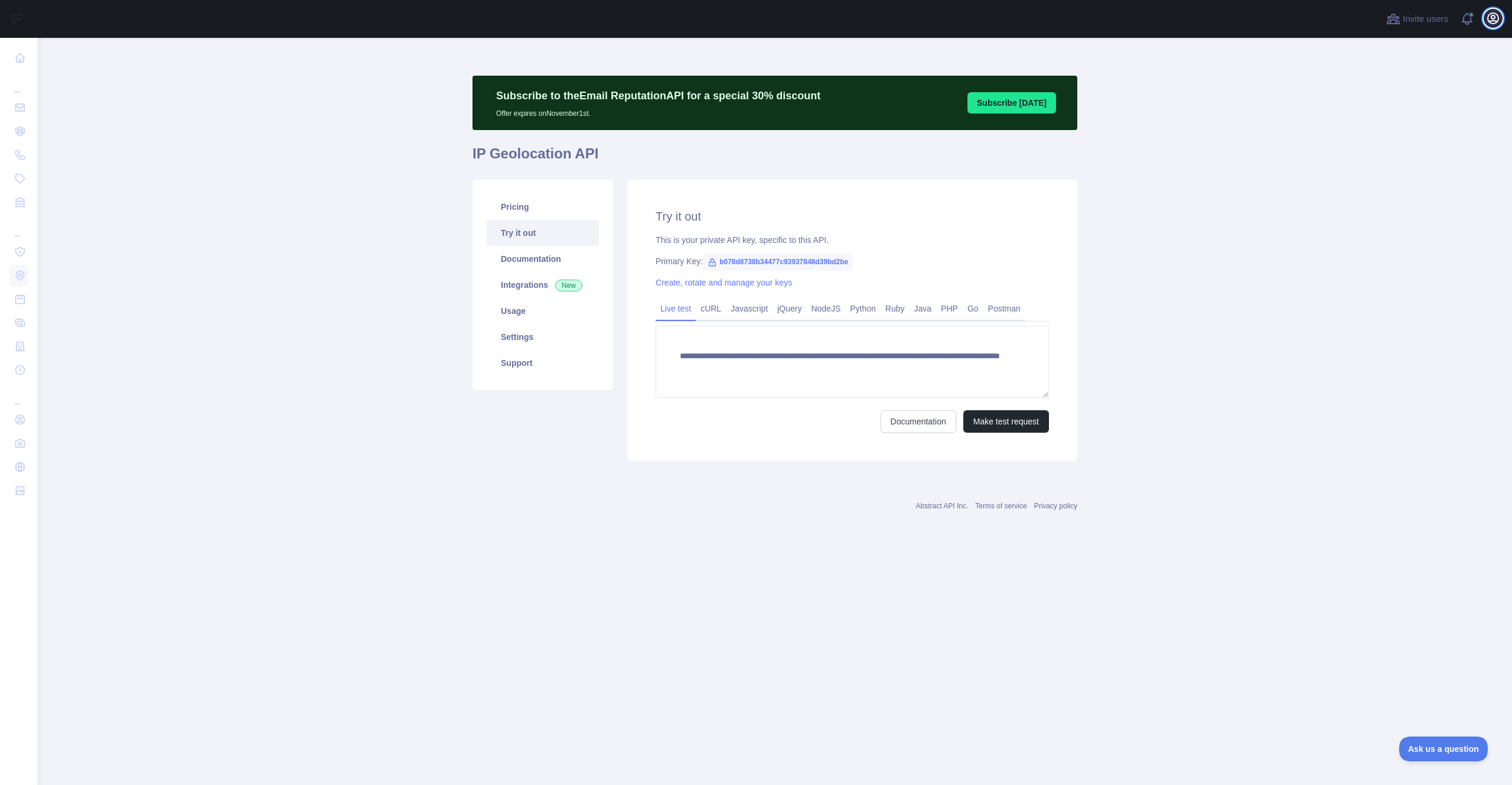
click at [1491, 20] on icon "button" at bounding box center [1493, 18] width 11 height 11
click at [1466, 93] on link "Account settings" at bounding box center [1437, 86] width 132 height 21
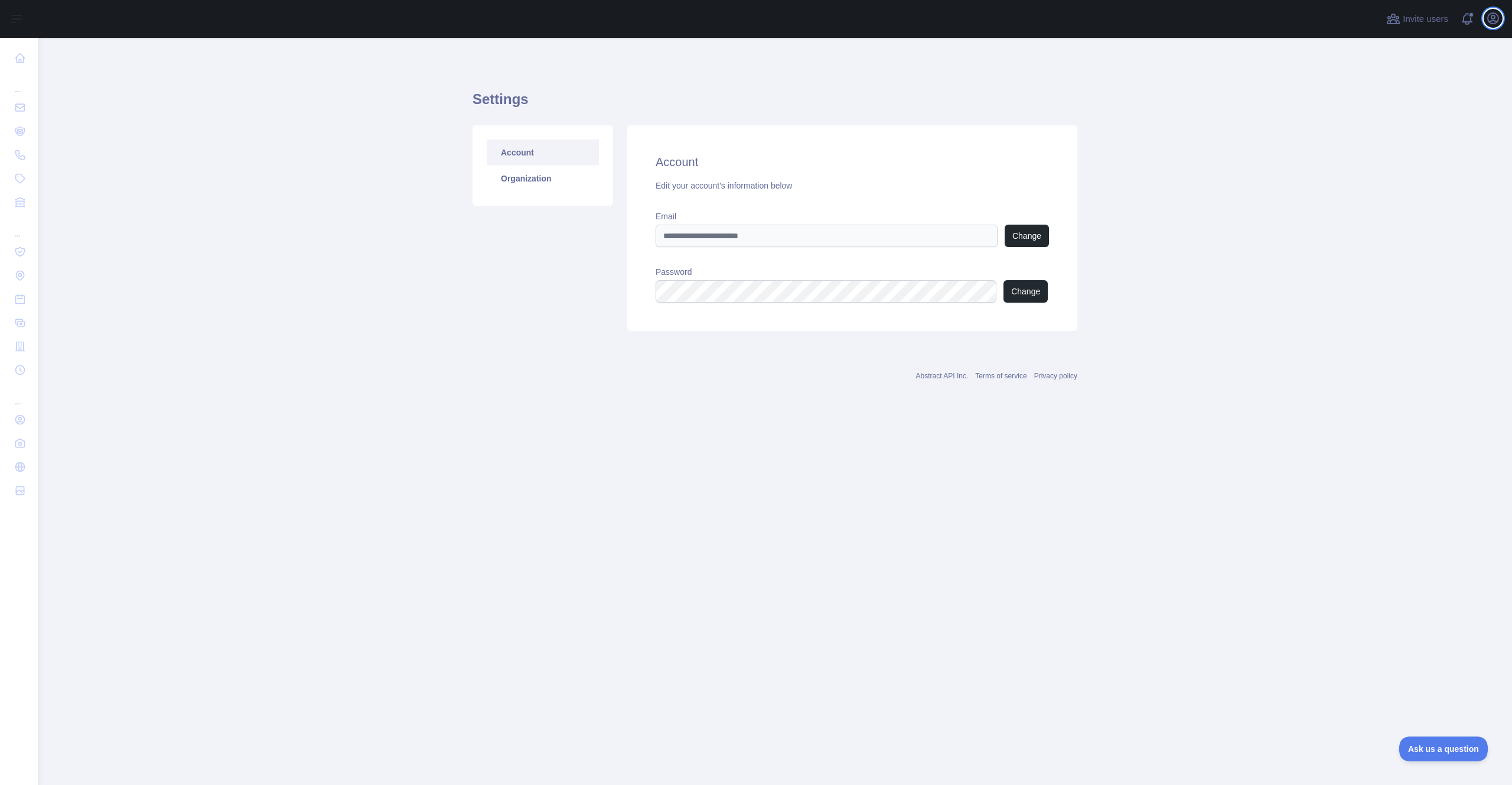
type input "**********"
click at [511, 172] on link "Organization" at bounding box center [542, 178] width 112 height 26
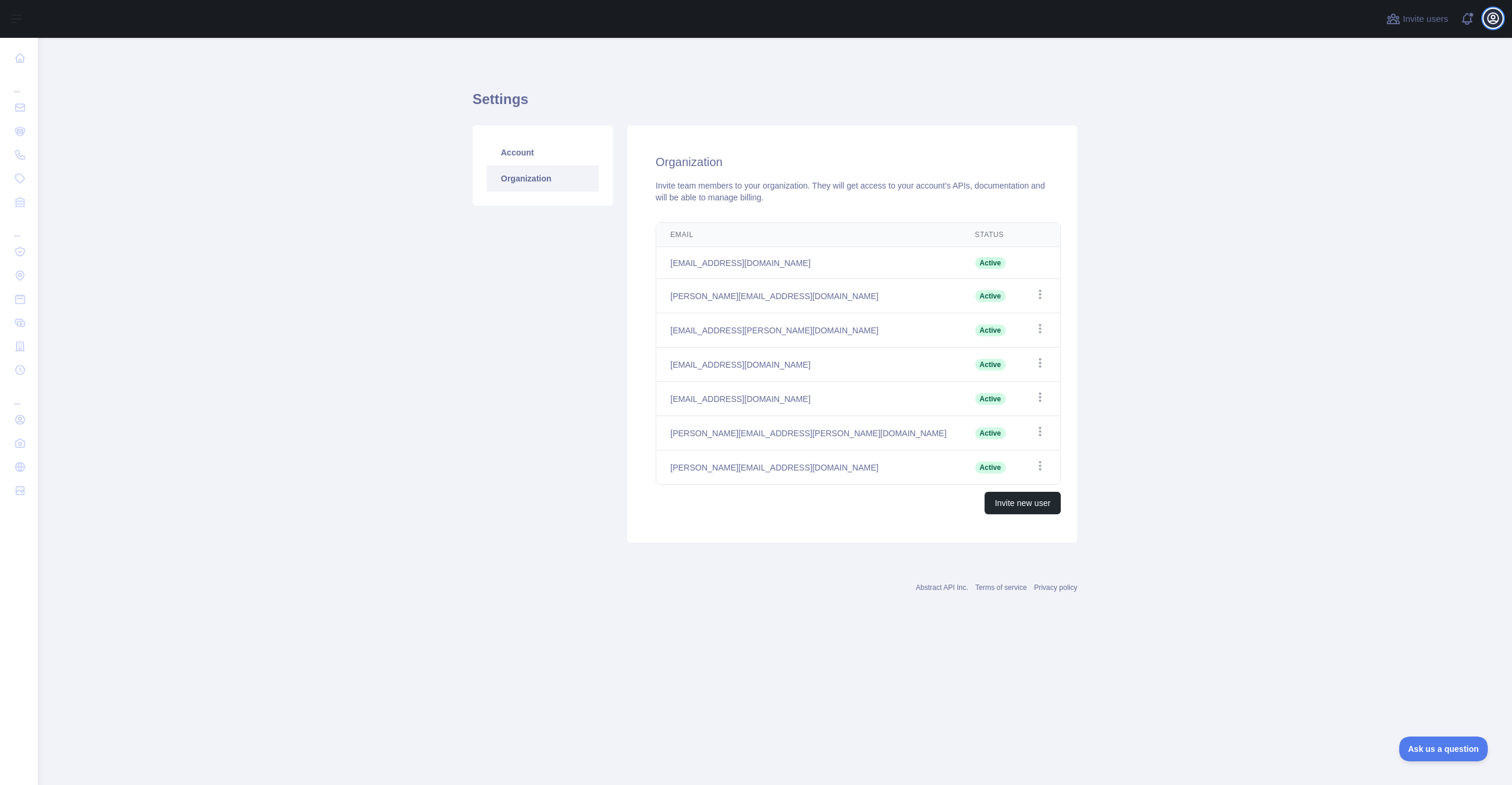
click at [1490, 21] on icon "button" at bounding box center [1493, 18] width 11 height 11
click at [1455, 121] on button "Billing" at bounding box center [1437, 128] width 132 height 21
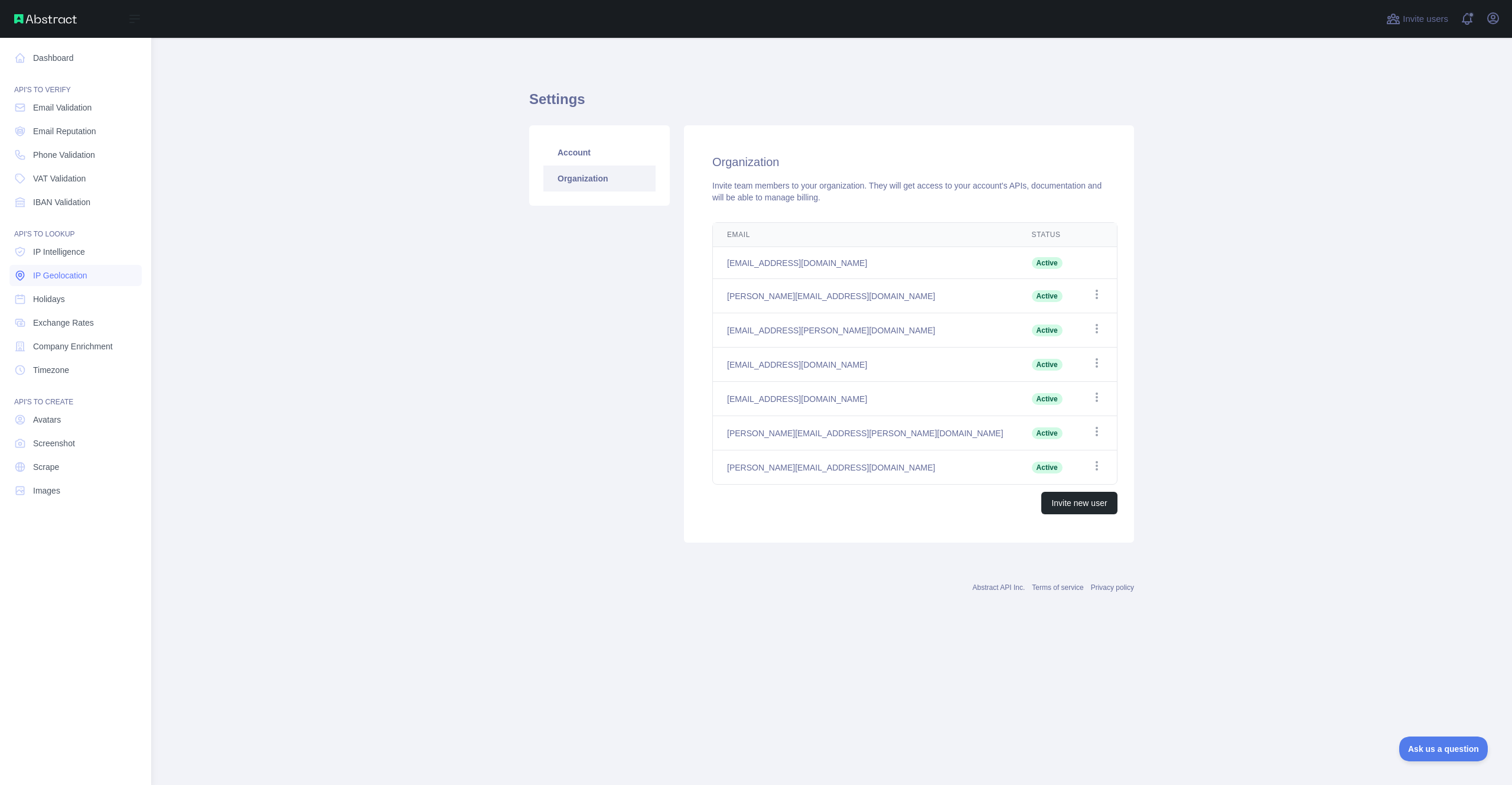
click at [40, 265] on link "IP Geolocation" at bounding box center [76, 275] width 132 height 21
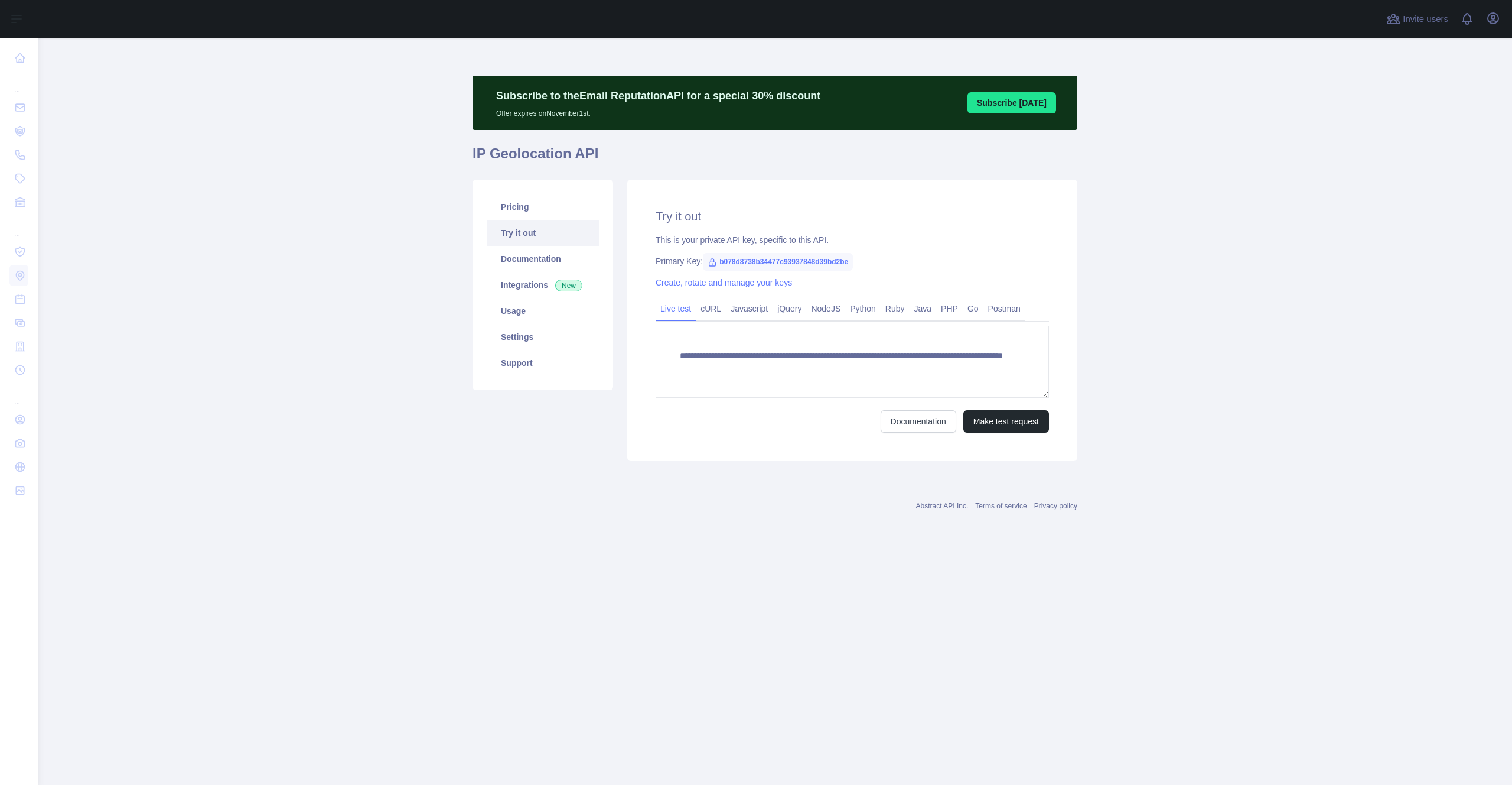
click at [986, 433] on div "**********" at bounding box center [852, 320] width 450 height 282
click at [990, 428] on button "Make test request" at bounding box center [1006, 421] width 85 height 23
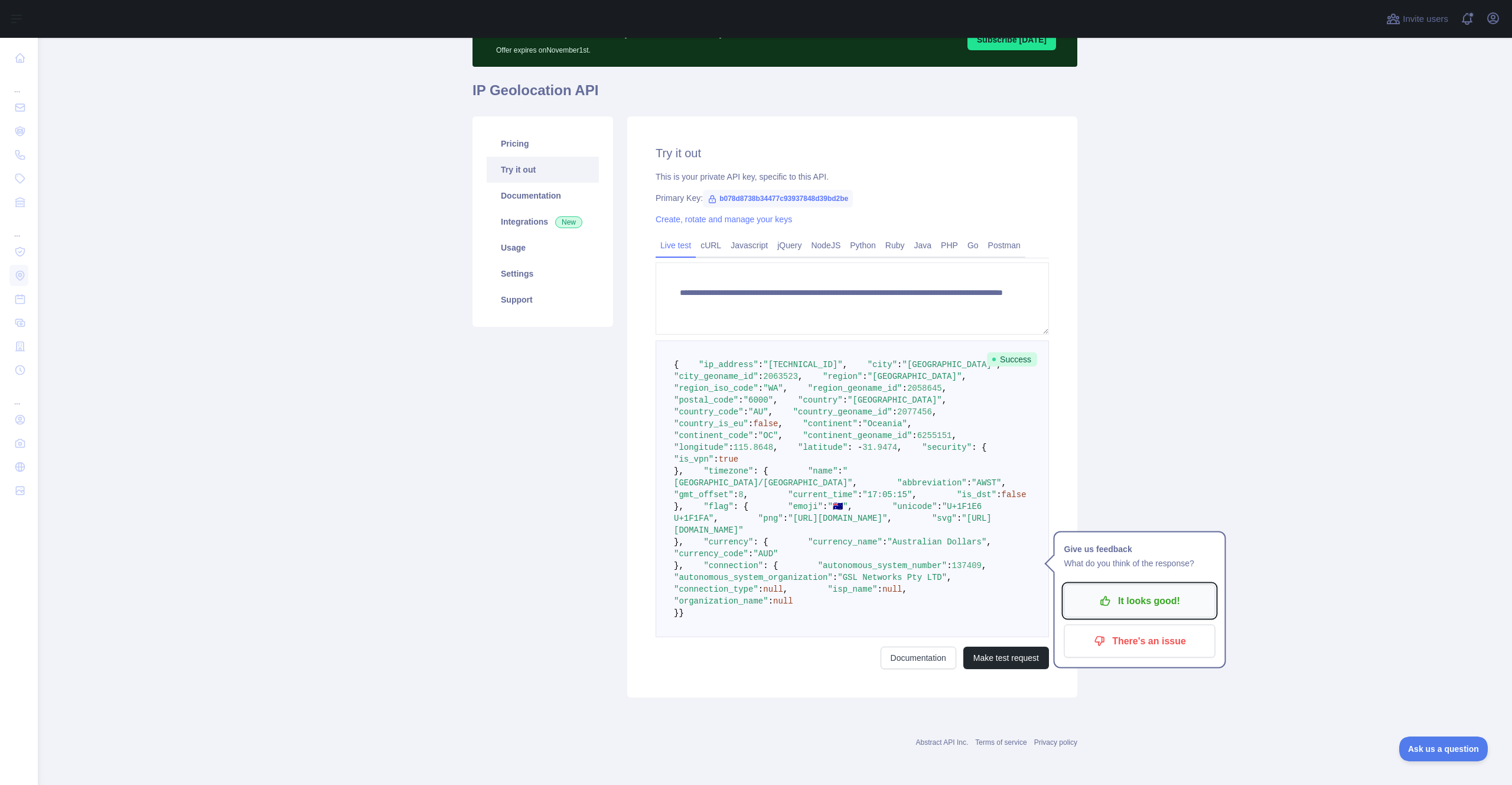
click at [1178, 591] on p "It looks good!" at bounding box center [1140, 600] width 134 height 20
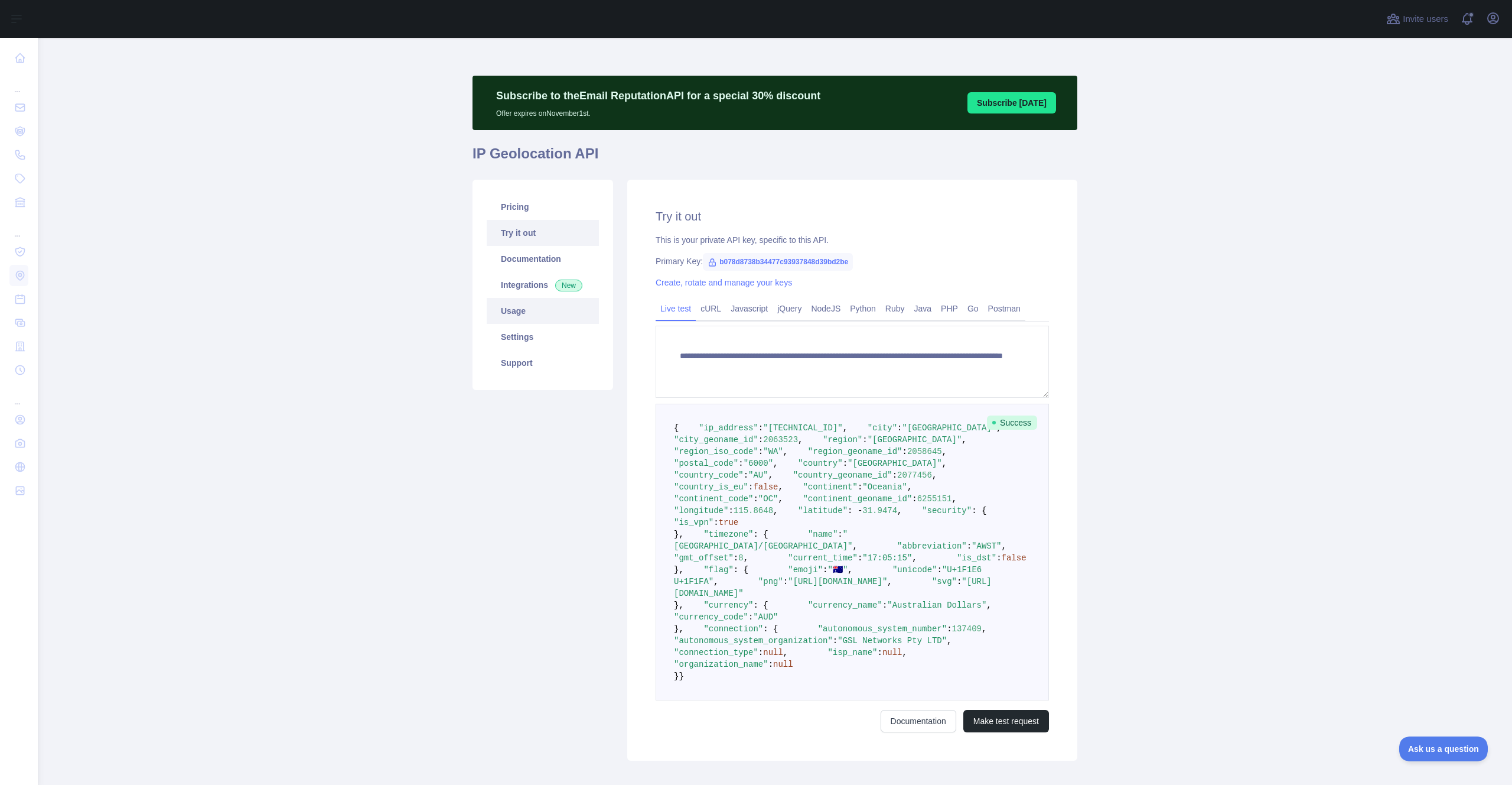
click at [515, 312] on link "Usage" at bounding box center [542, 311] width 112 height 26
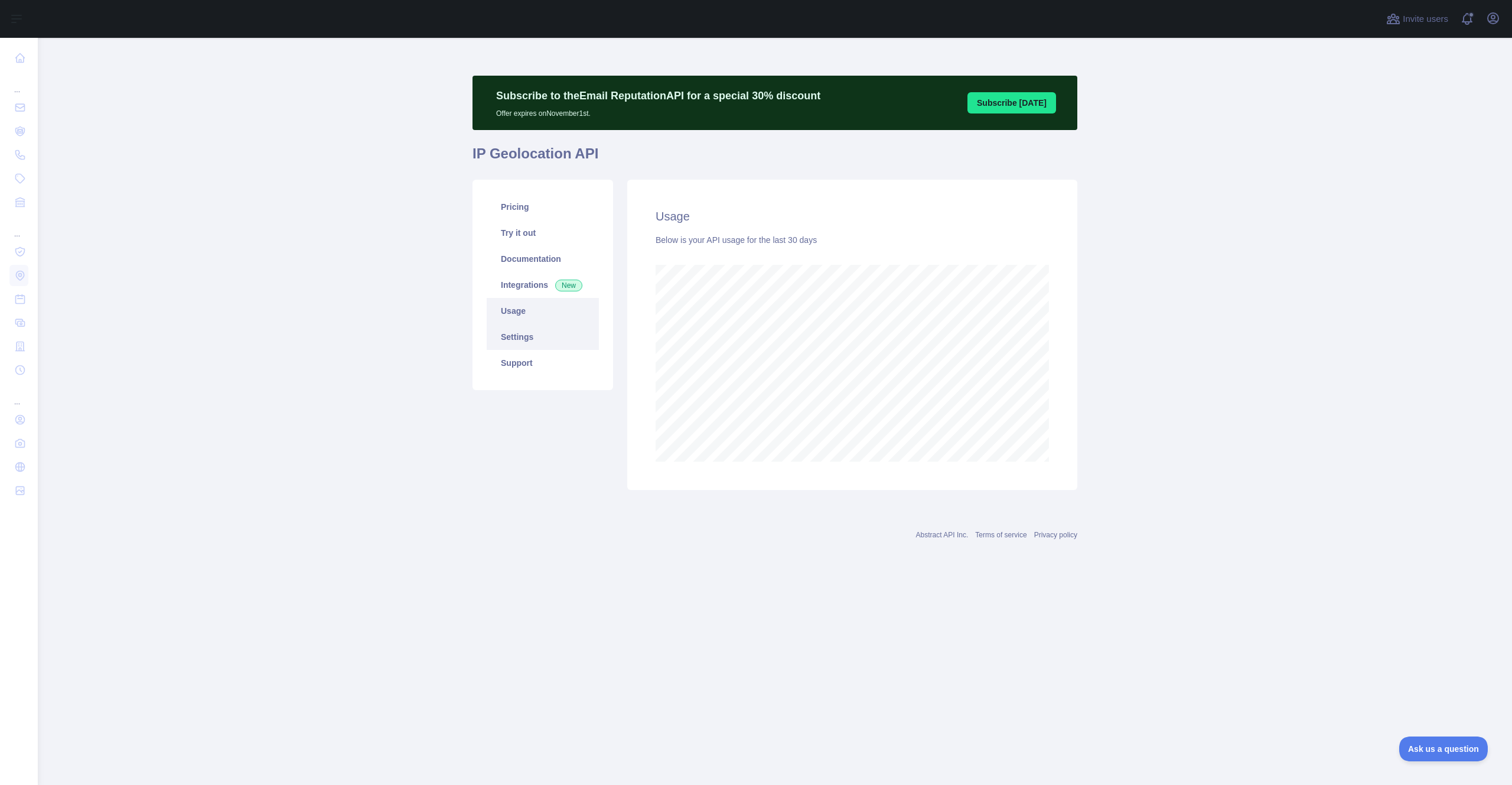
scroll to position [747, 1474]
click at [518, 336] on link "Settings" at bounding box center [542, 337] width 112 height 26
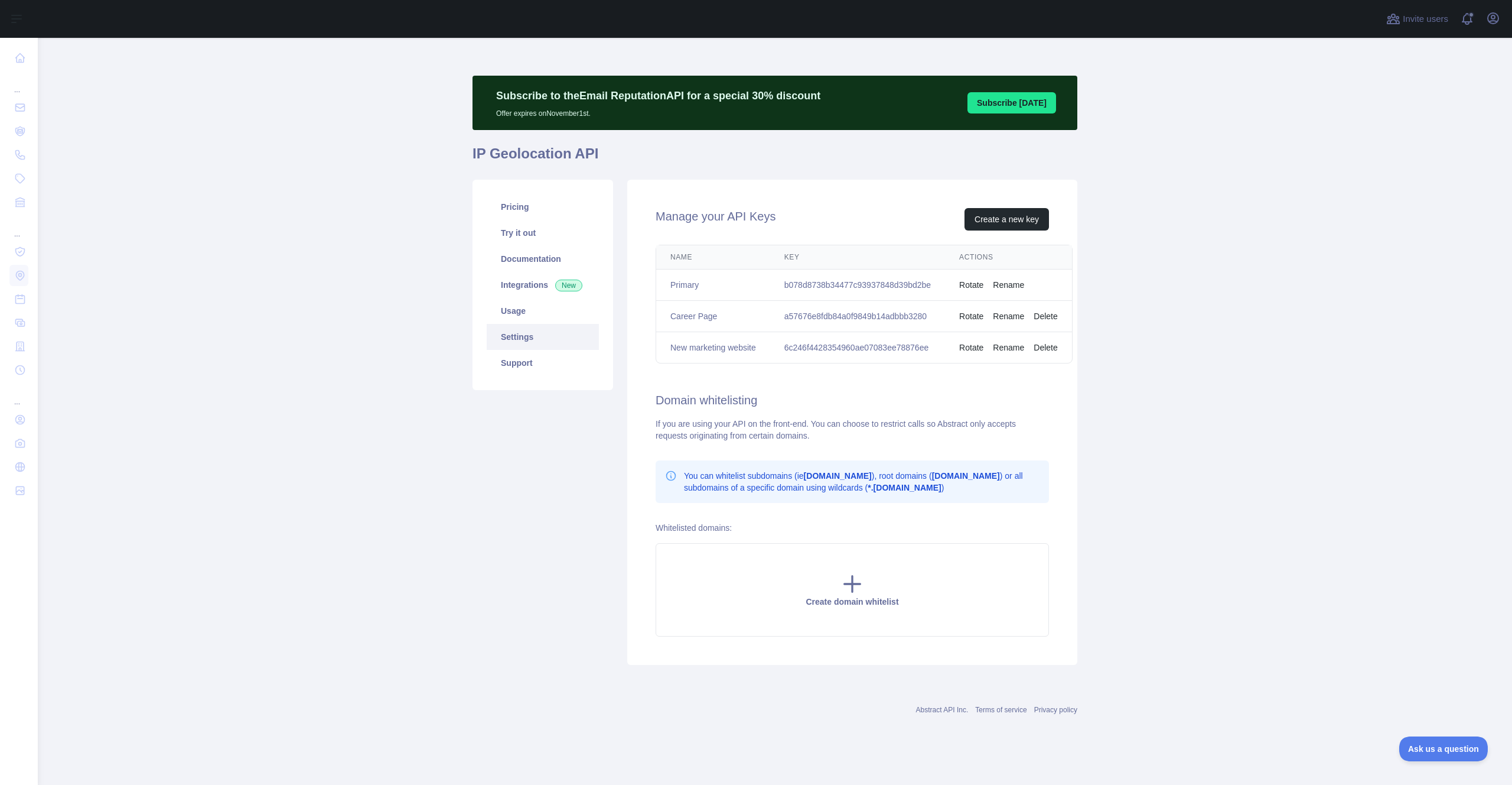
click at [838, 354] on td "6c246f4428354960ae07083ee78876ee" at bounding box center [858, 348] width 175 height 32
click at [840, 347] on td "6c246f4428354960ae07083ee78876ee" at bounding box center [858, 348] width 175 height 32
copy td "6c246f4428354960ae07083ee78876ee"
click at [1115, 362] on main "Subscribe to the Email Reputation API for a special 30 % discount Offer expires…" at bounding box center [775, 411] width 1474 height 747
